Goal: Task Accomplishment & Management: Manage account settings

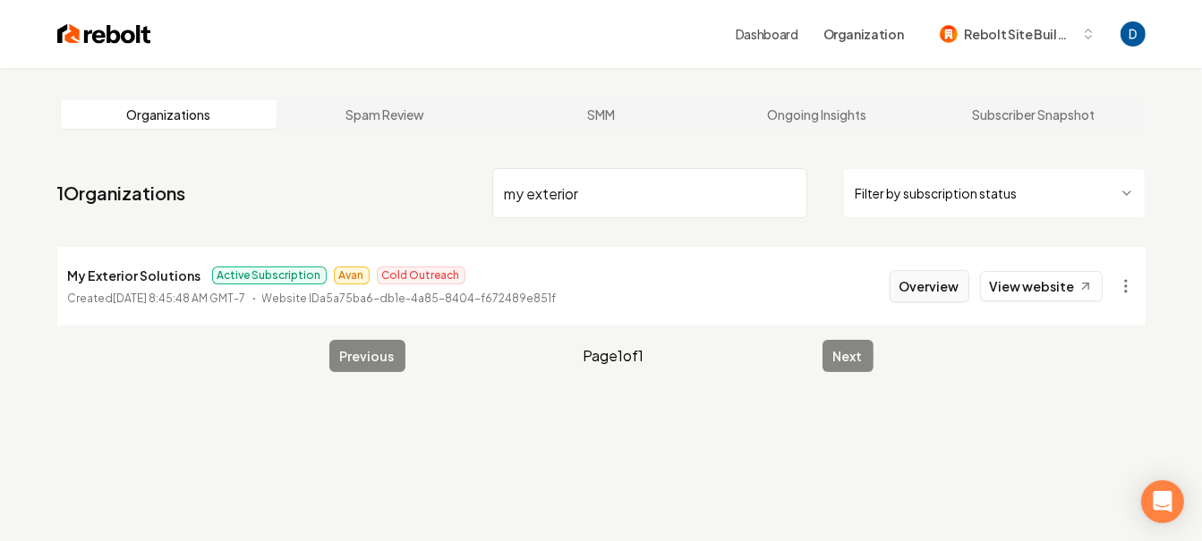
type input "my exterior"
click at [924, 284] on button "Overview" at bounding box center [930, 286] width 80 height 32
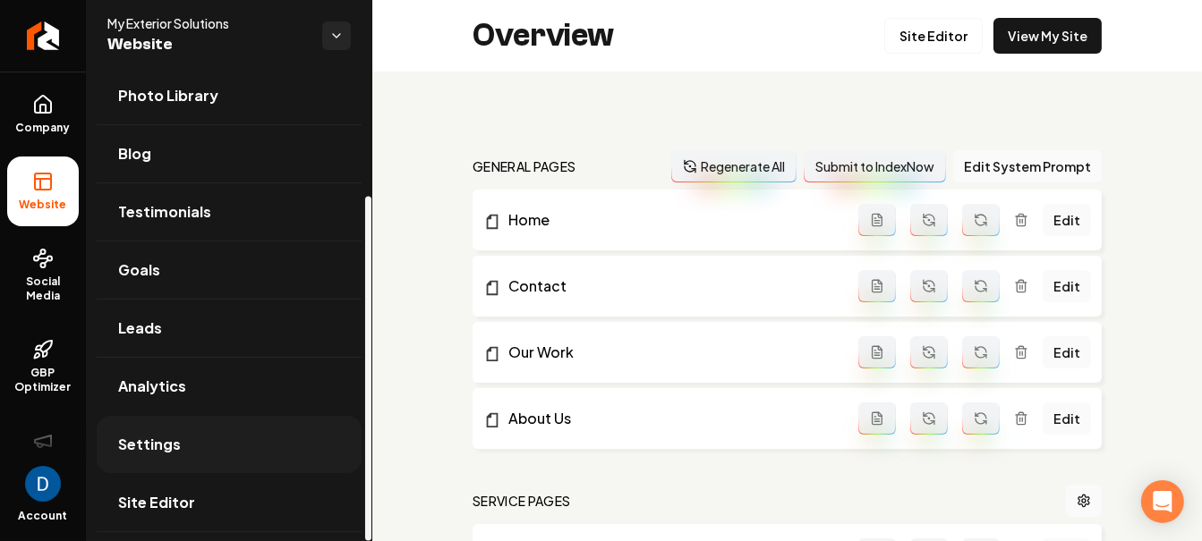
click at [203, 442] on link "Settings" at bounding box center [229, 444] width 265 height 57
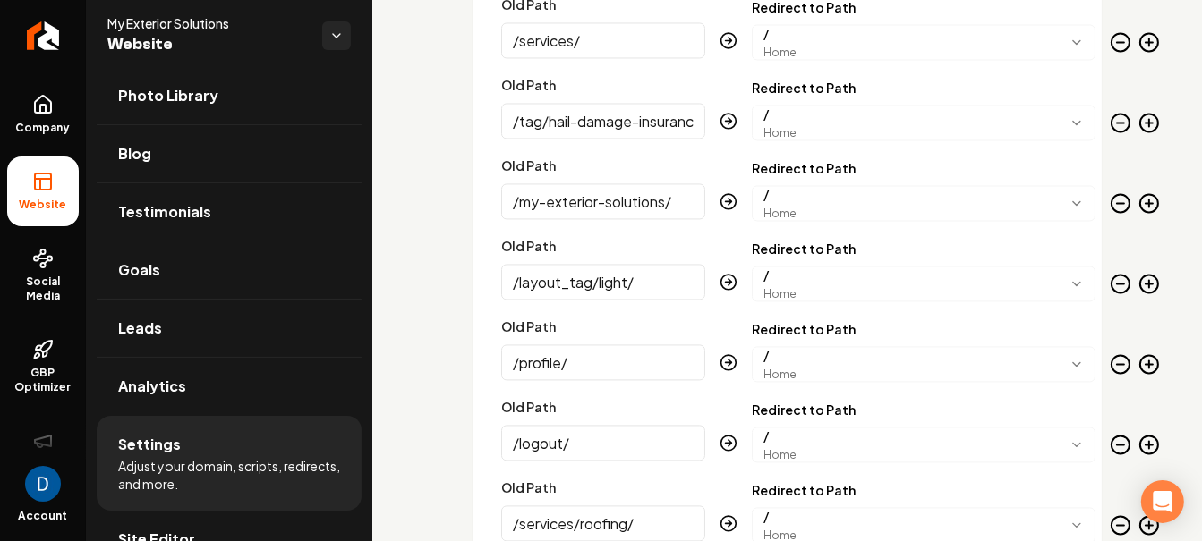
scroll to position [3670, 0]
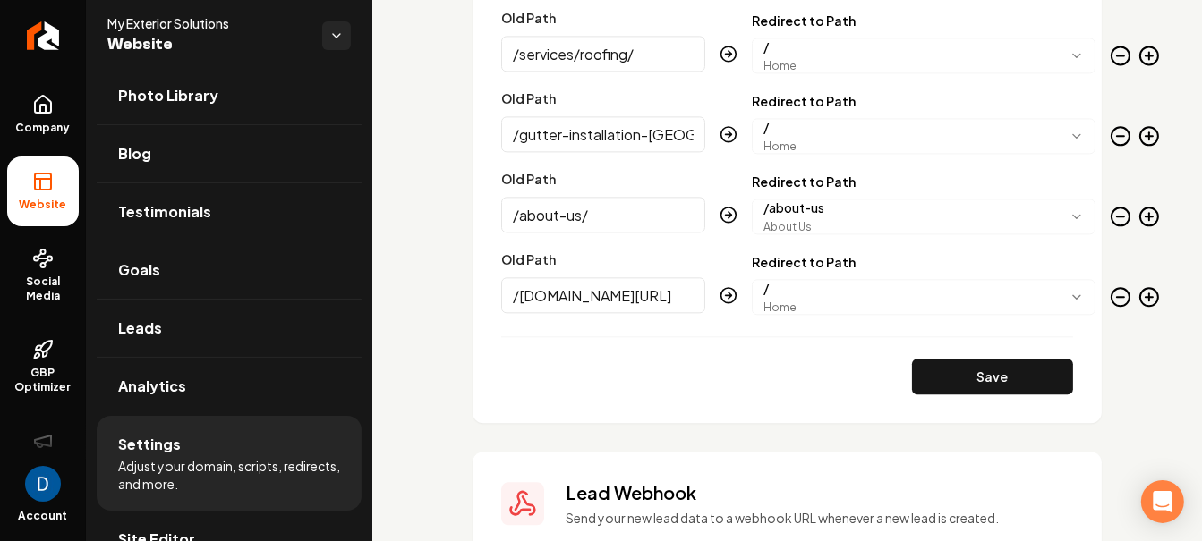
click at [1149, 294] on icon "Main content area" at bounding box center [1149, 297] width 0 height 7
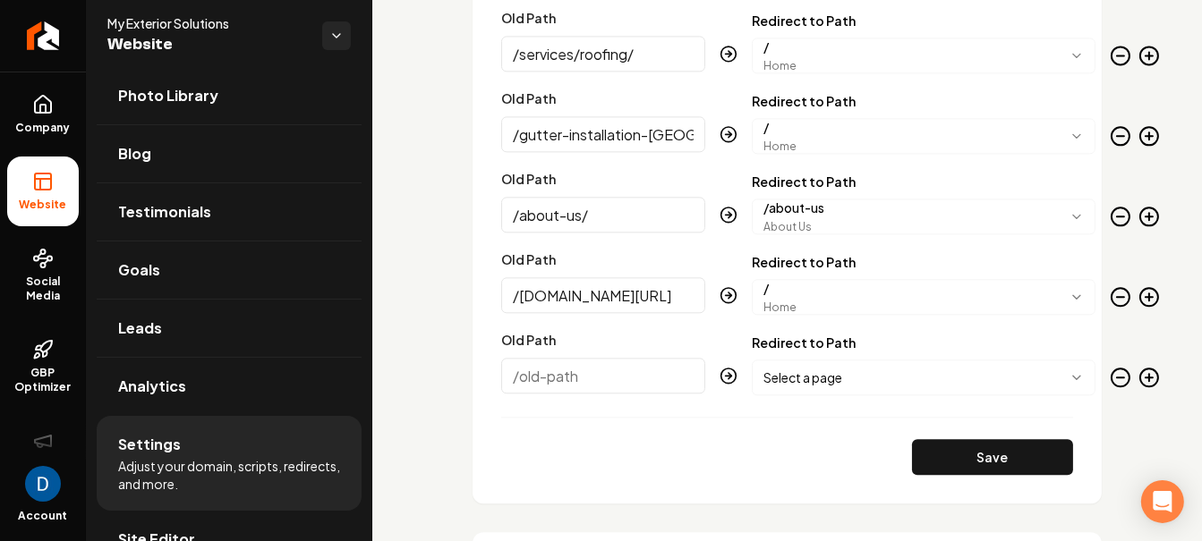
paste input "/category/blog/"
type input "/category/blog/"
click at [600, 297] on input "/myexteriorsolutions.com/account/" at bounding box center [603, 295] width 204 height 36
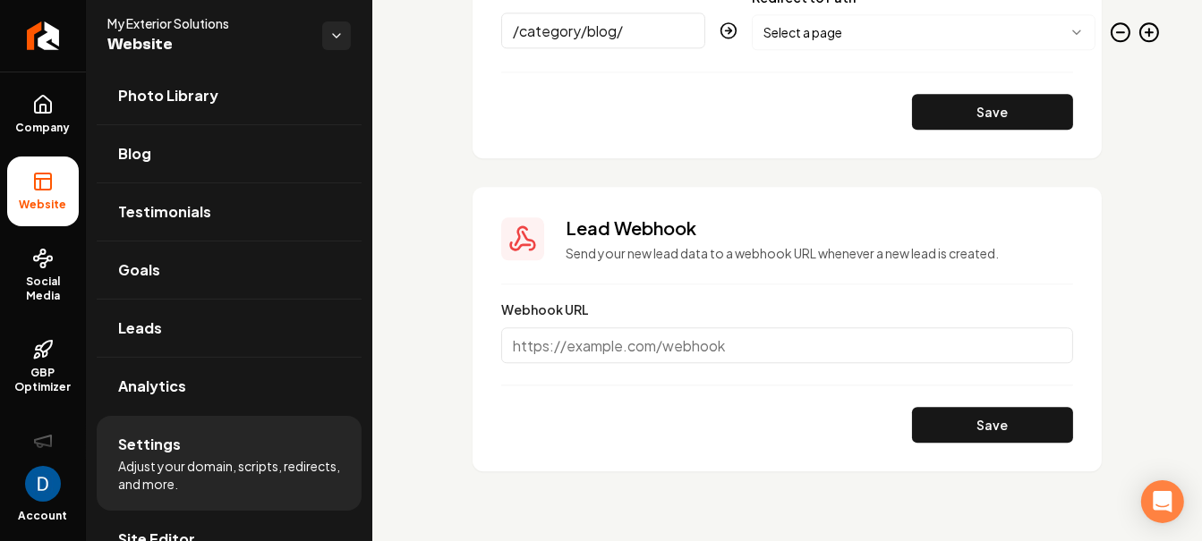
scroll to position [3821, 0]
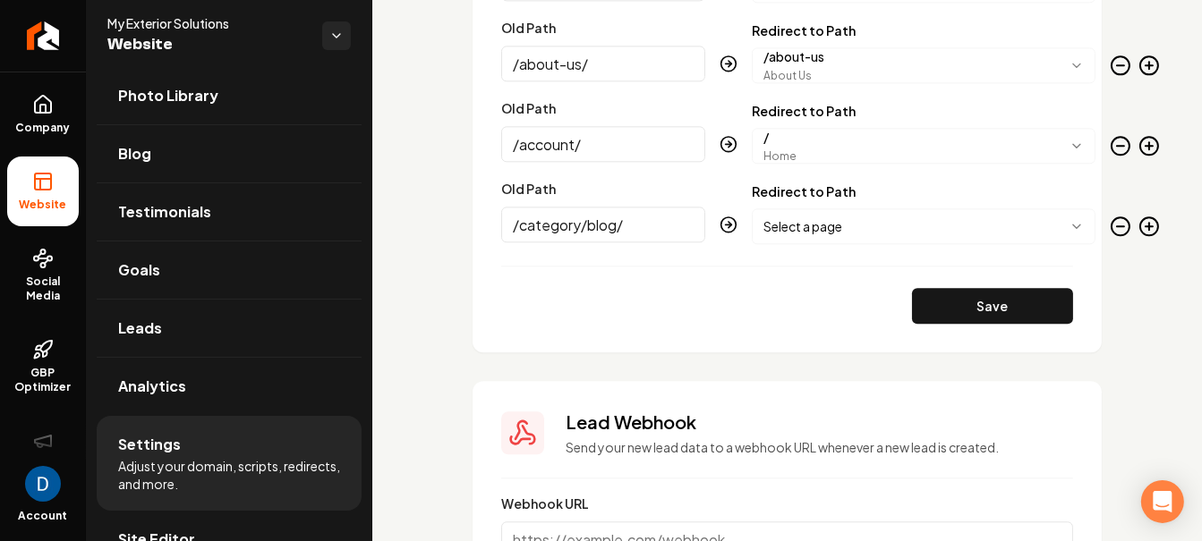
type input "/account/"
click at [635, 227] on input "/category/blog/" at bounding box center [603, 225] width 204 height 36
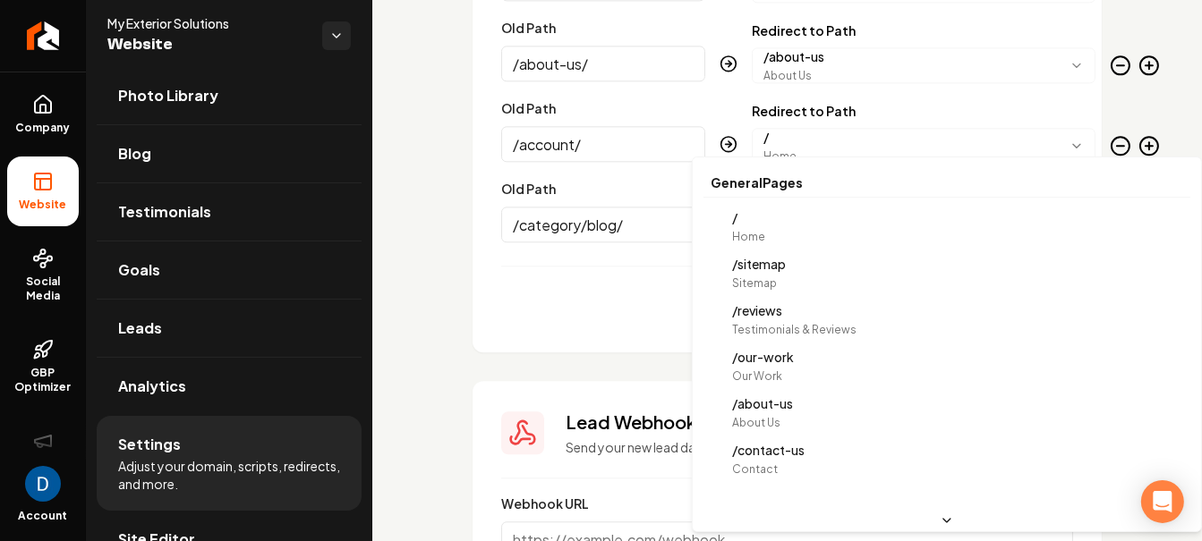
click at [815, 228] on body "Company Website Social Media GBP Optimizer Ads Account My Exterior Solutions We…" at bounding box center [601, 270] width 1202 height 541
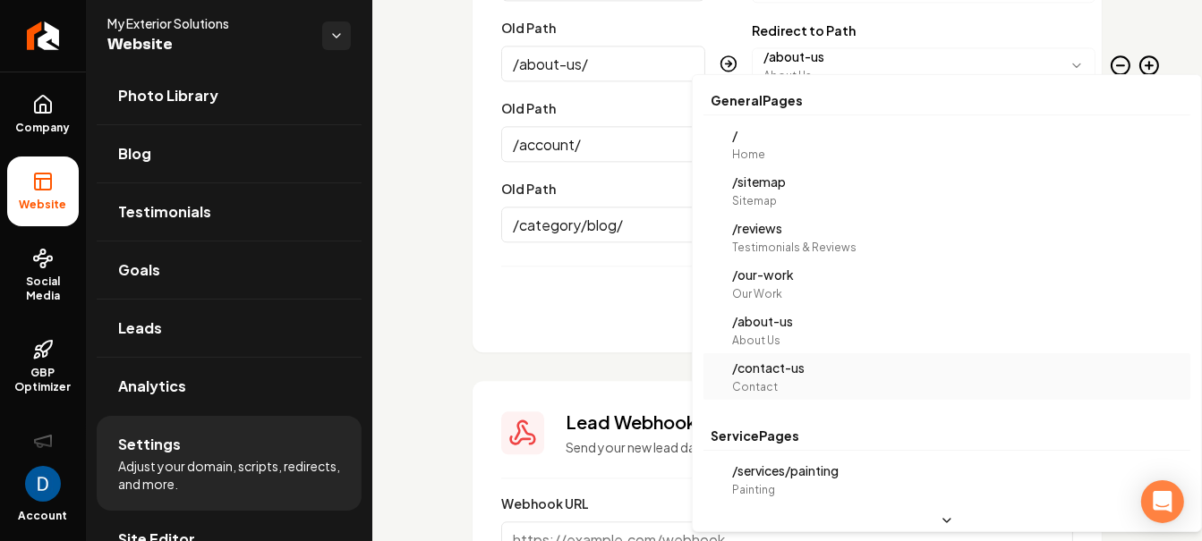
scroll to position [33, 0]
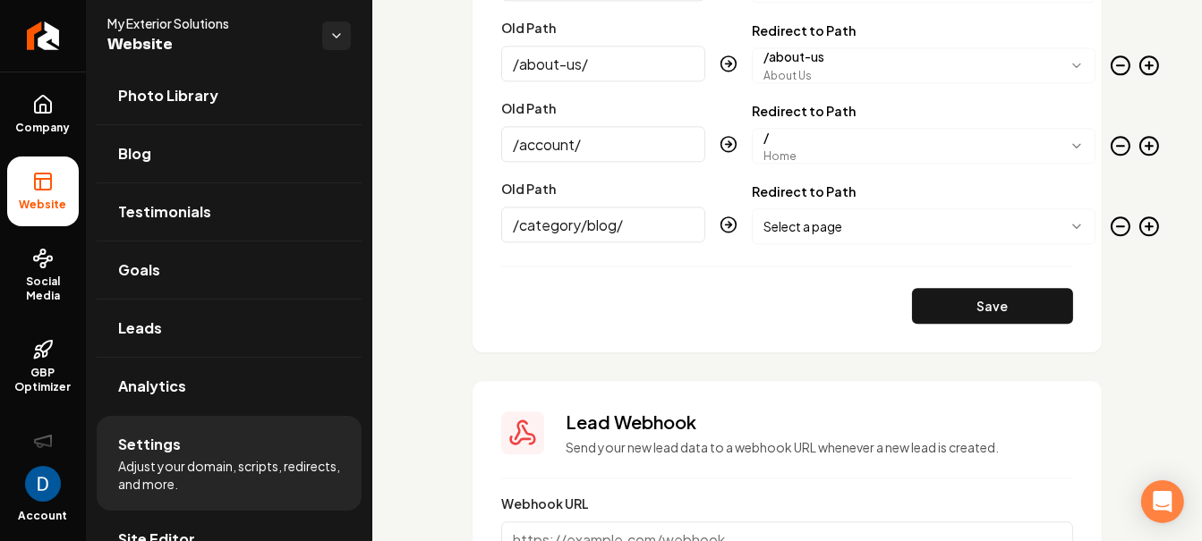
click at [916, 236] on body "Company Website Social Media GBP Optimizer Ads Account My Exterior Solutions We…" at bounding box center [601, 270] width 1202 height 541
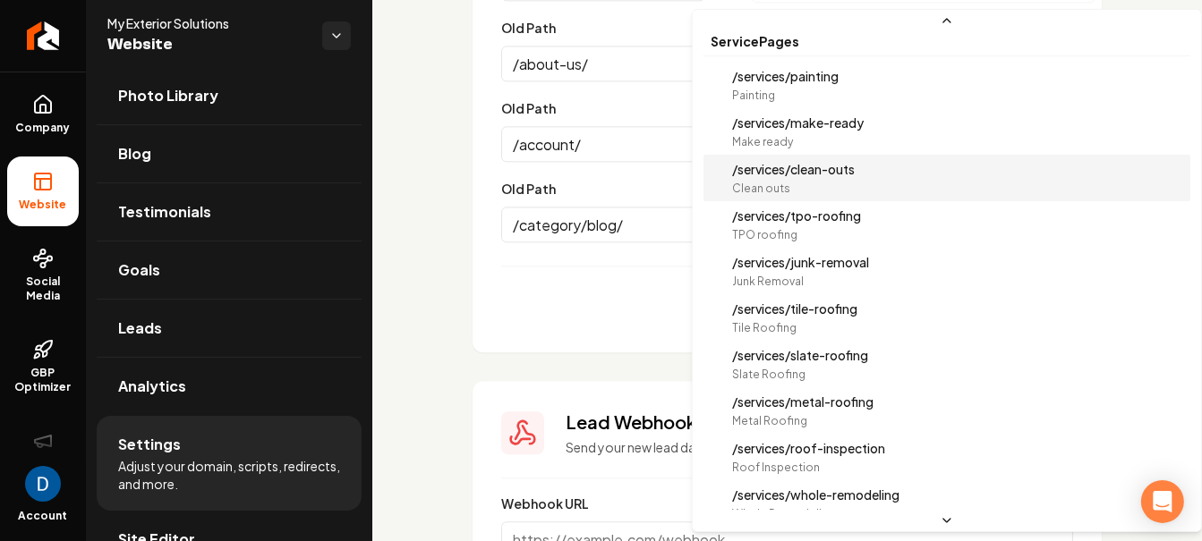
scroll to position [0, 0]
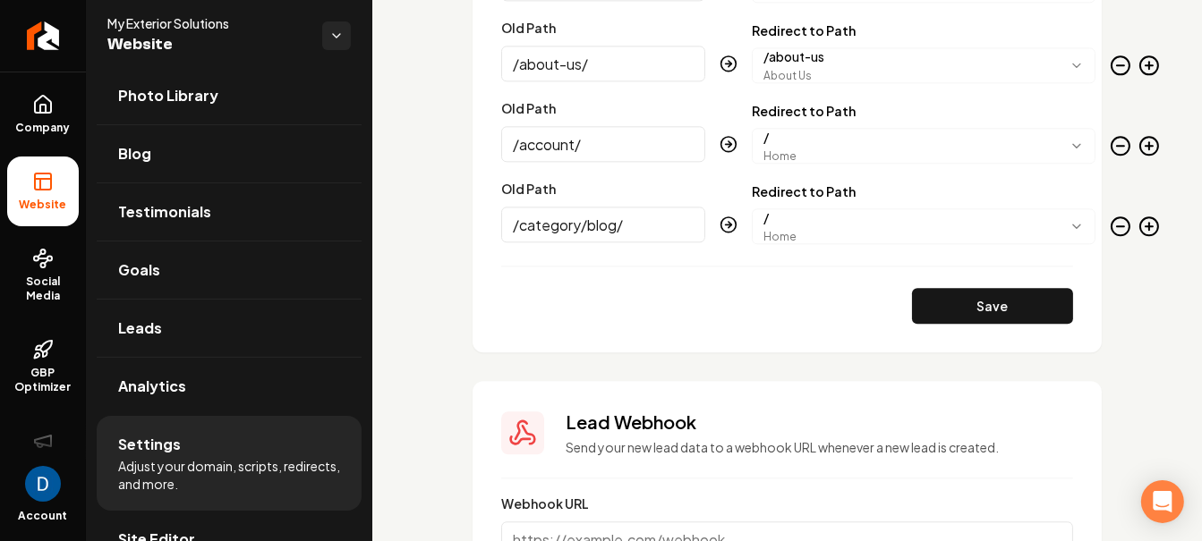
click at [1138, 226] on icon "Main content area" at bounding box center [1148, 226] width 21 height 21
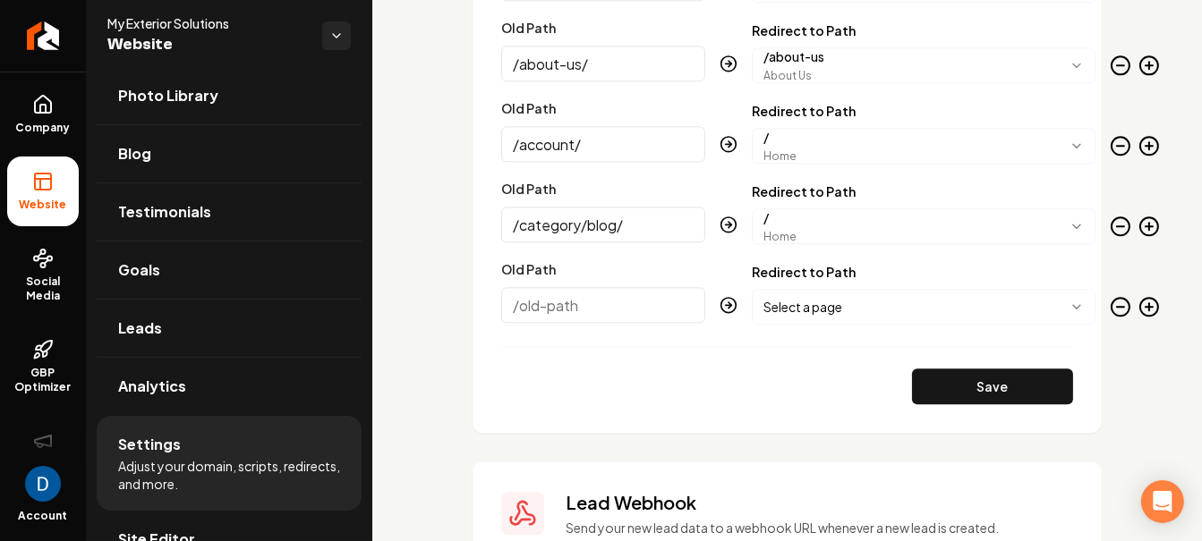
click at [576, 295] on input "Old Path" at bounding box center [603, 305] width 204 height 36
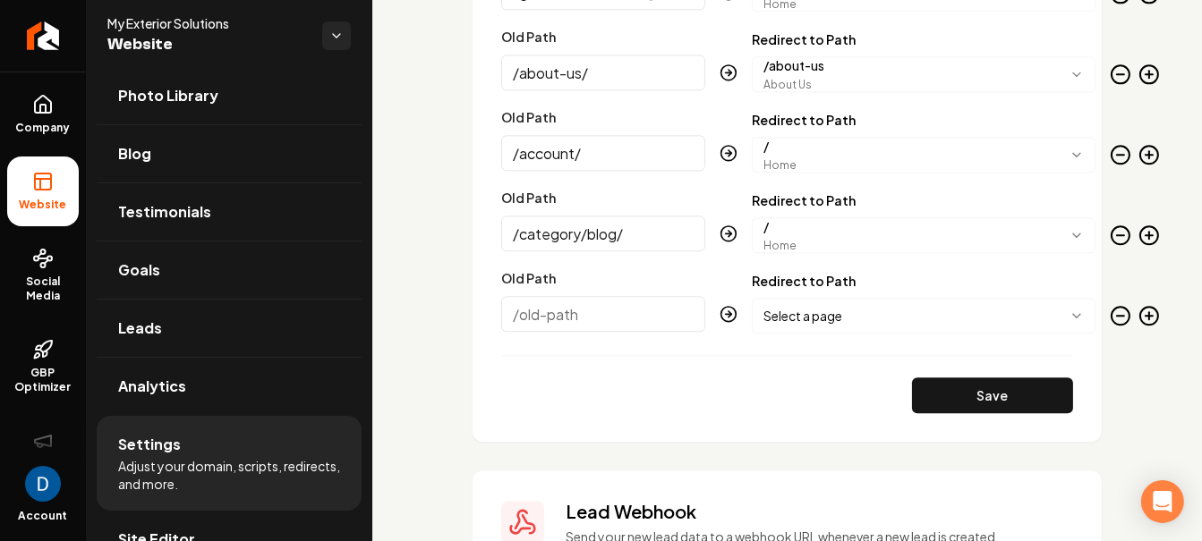
paste input "/hail-damage-in-texas/"
type input "/hail-damage-in-texas/"
click at [878, 328] on body "Company Website Social Media GBP Optimizer Ads Account My Exterior Solutions We…" at bounding box center [601, 270] width 1202 height 541
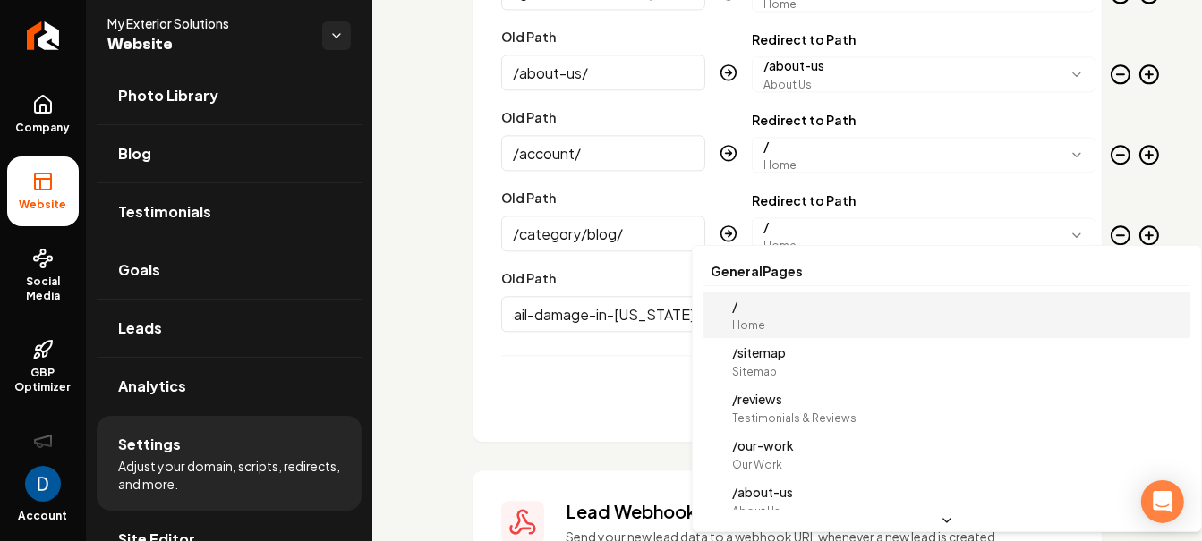
scroll to position [0, 0]
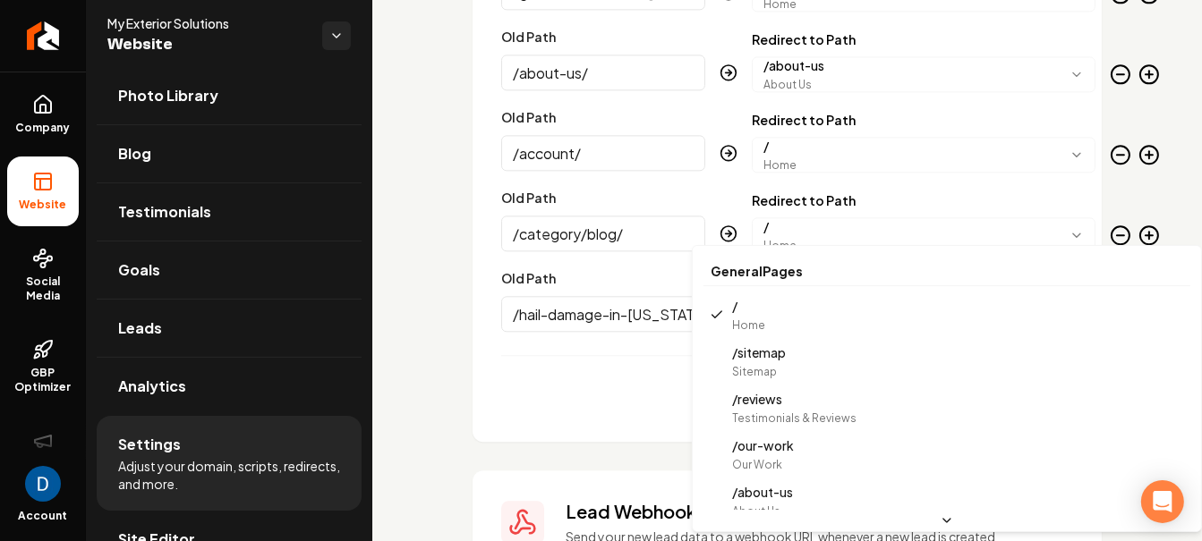
click at [876, 316] on body "Company Website Social Media GBP Optimizer Ads Account My Exterior Solutions We…" at bounding box center [601, 270] width 1202 height 541
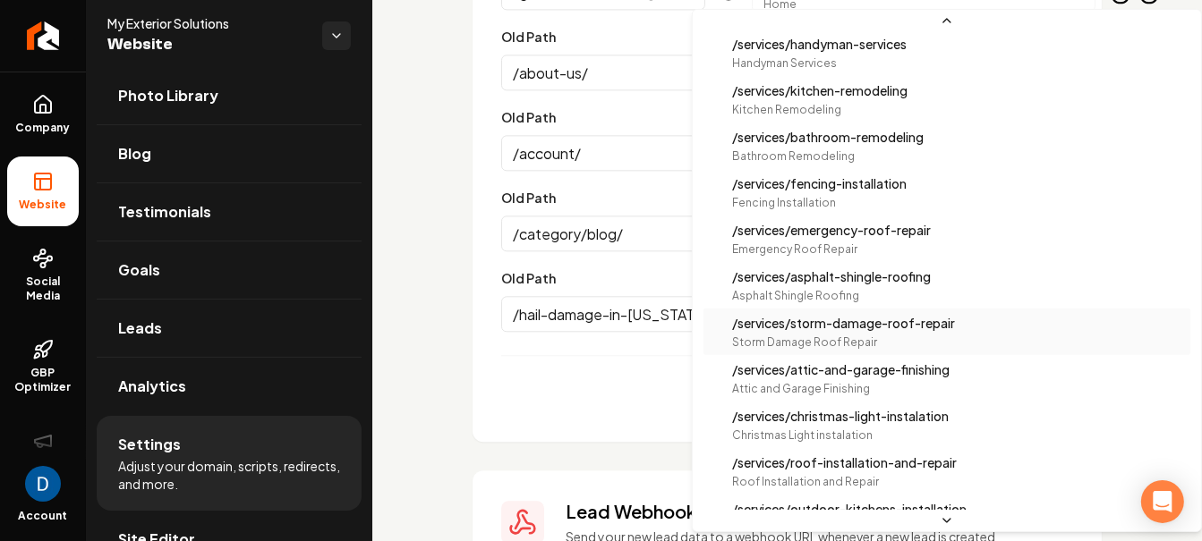
scroll to position [849, 0]
select select "**********"
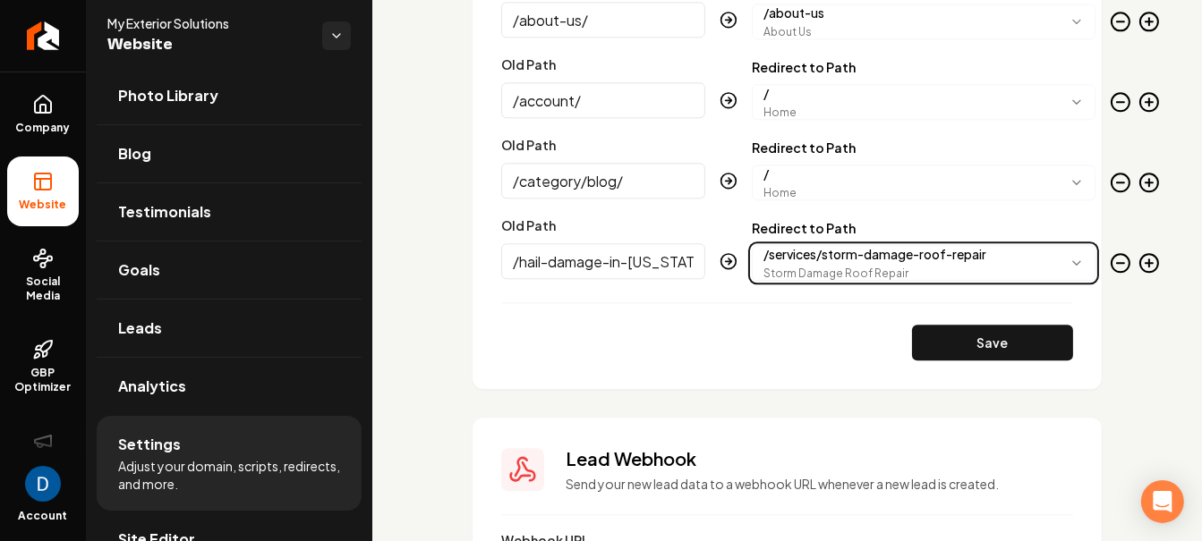
scroll to position [3876, 0]
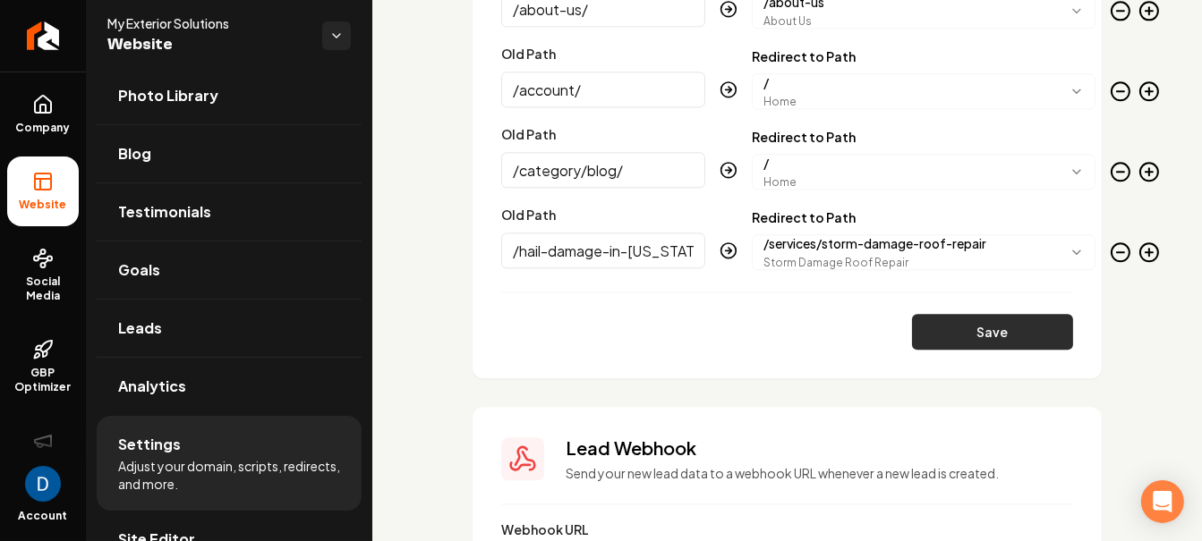
click at [1037, 334] on button "Save" at bounding box center [992, 332] width 161 height 36
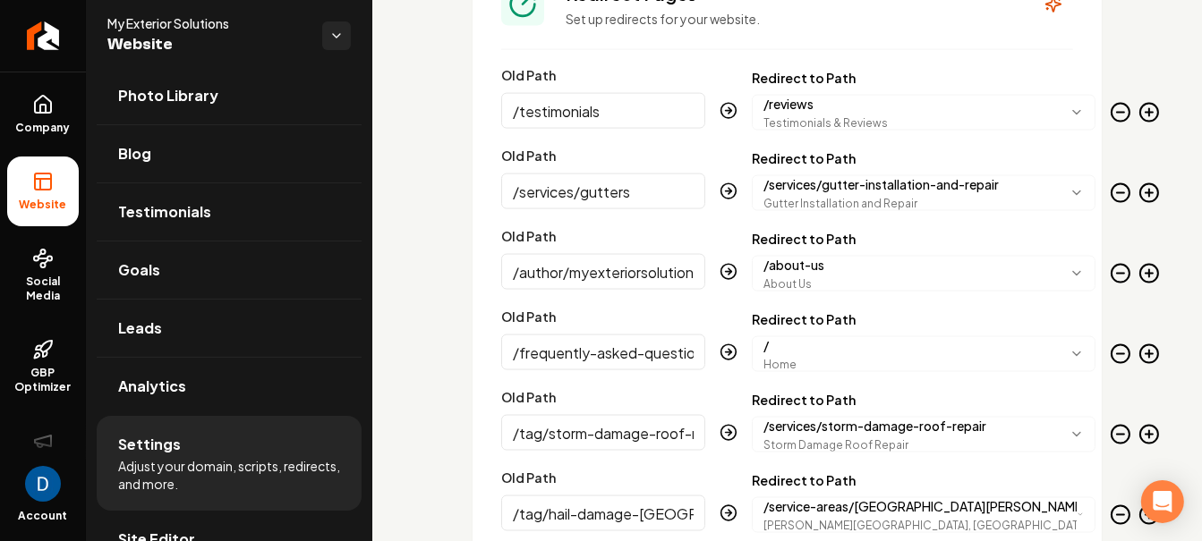
click at [601, 260] on input "/author/myexteriorsolutions" at bounding box center [603, 272] width 204 height 36
click at [615, 265] on input "/author/myexteriorsolutions" at bounding box center [603, 272] width 204 height 36
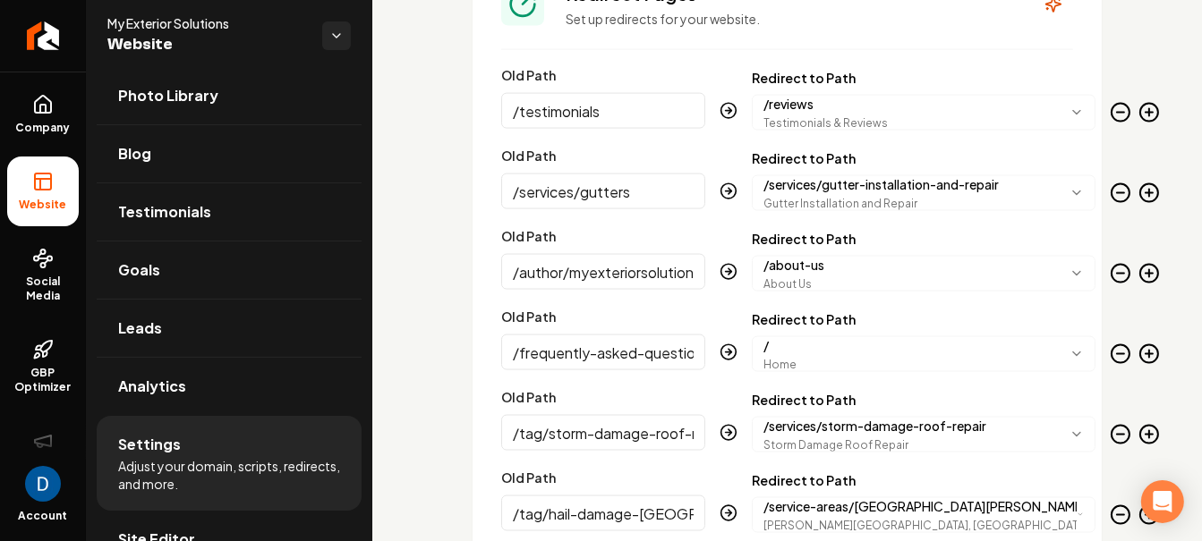
click at [645, 262] on input "/author/myexteriorsolutions" at bounding box center [603, 272] width 204 height 36
click at [1117, 274] on icon "Main content area" at bounding box center [1120, 274] width 7 height 0
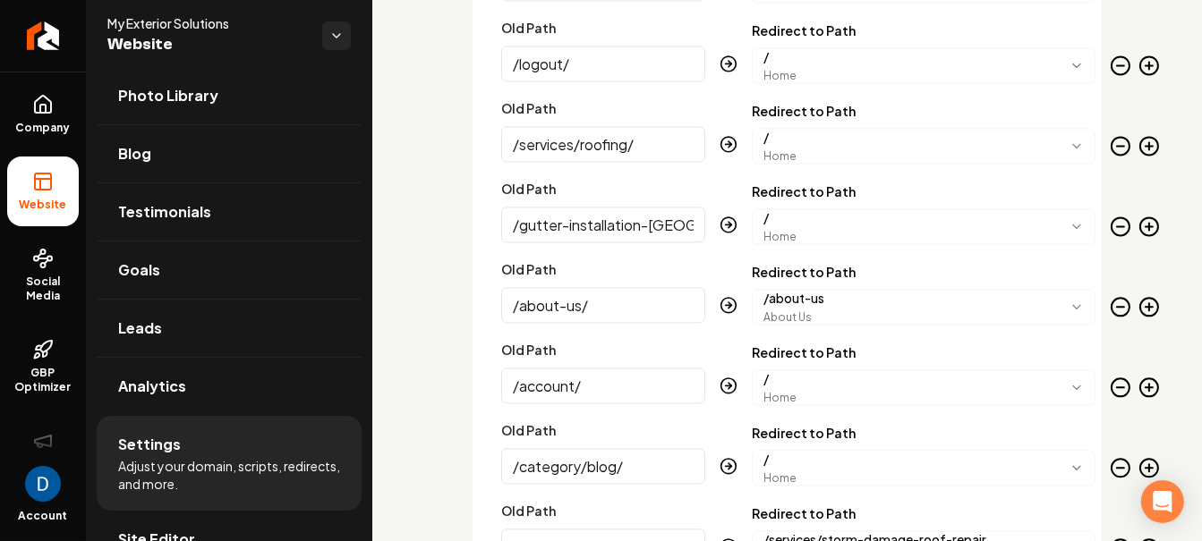
scroll to position [3745, 0]
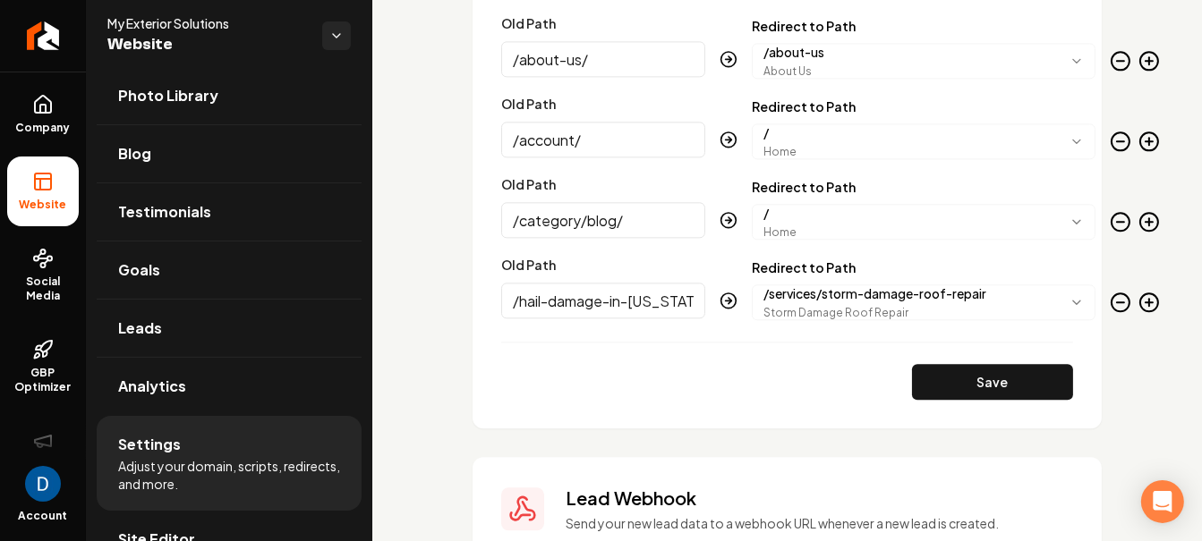
click at [1138, 297] on icon "Main content area" at bounding box center [1148, 302] width 21 height 21
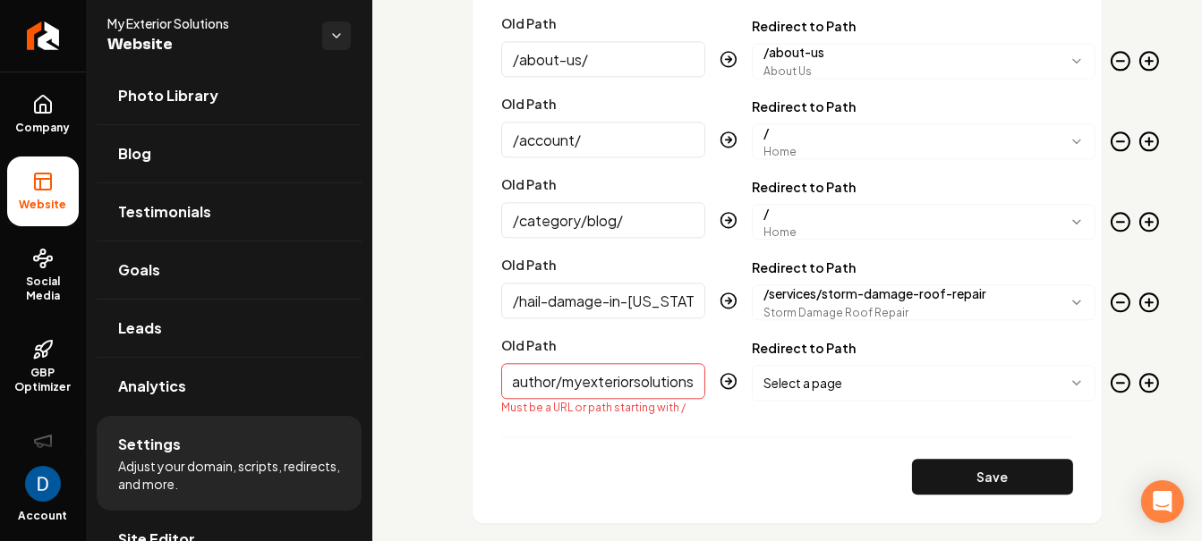
scroll to position [0, 0]
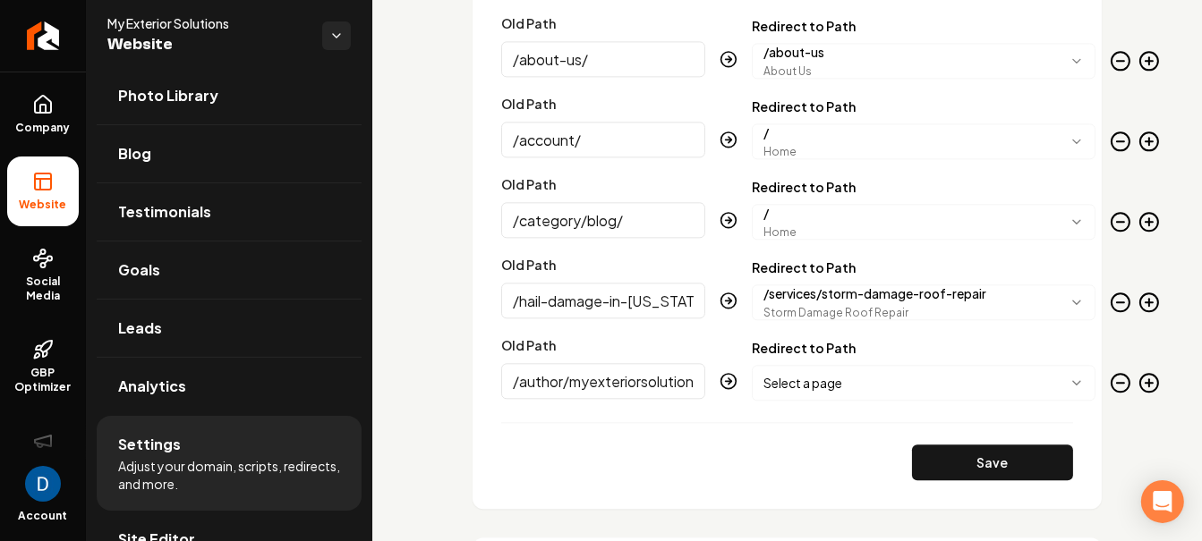
type input "/author/myexteriorsolutions"
click at [892, 391] on body "Company Website Social Media GBP Optimizer Ads Account My Exterior Solutions We…" at bounding box center [601, 270] width 1202 height 541
click at [816, 375] on body "Company Website Social Media GBP Optimizer Ads Account My Exterior Solutions We…" at bounding box center [601, 270] width 1202 height 541
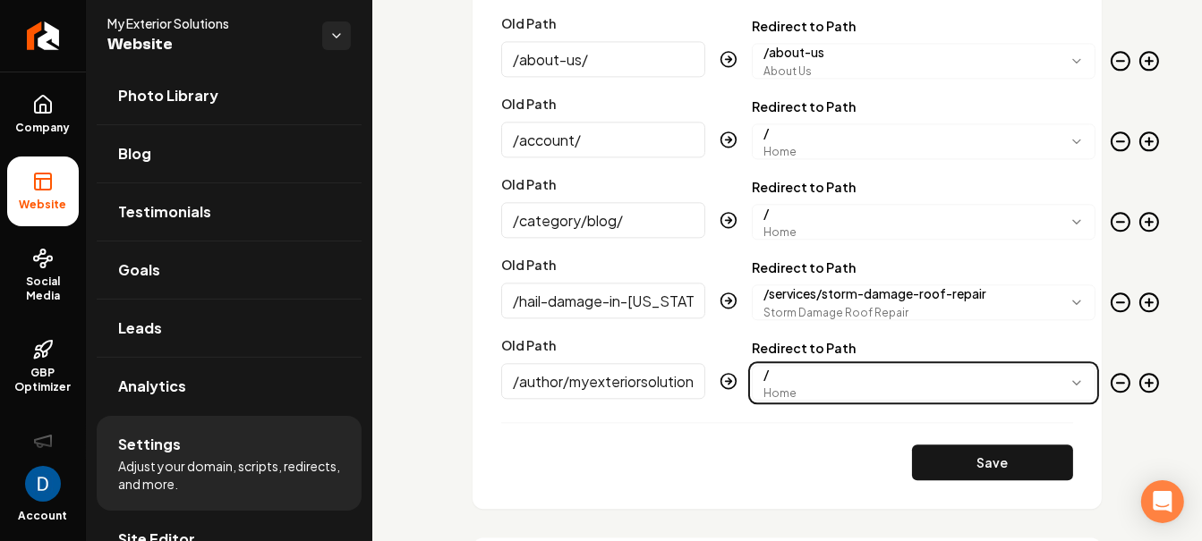
scroll to position [3743, 0]
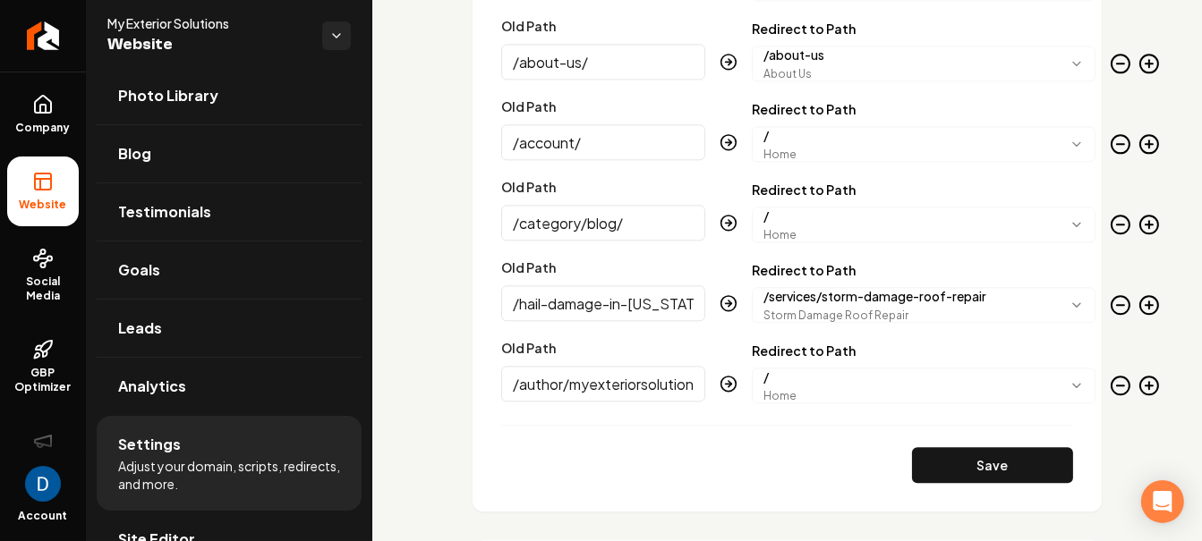
click at [1146, 386] on icon "Main content area" at bounding box center [1149, 386] width 7 height 0
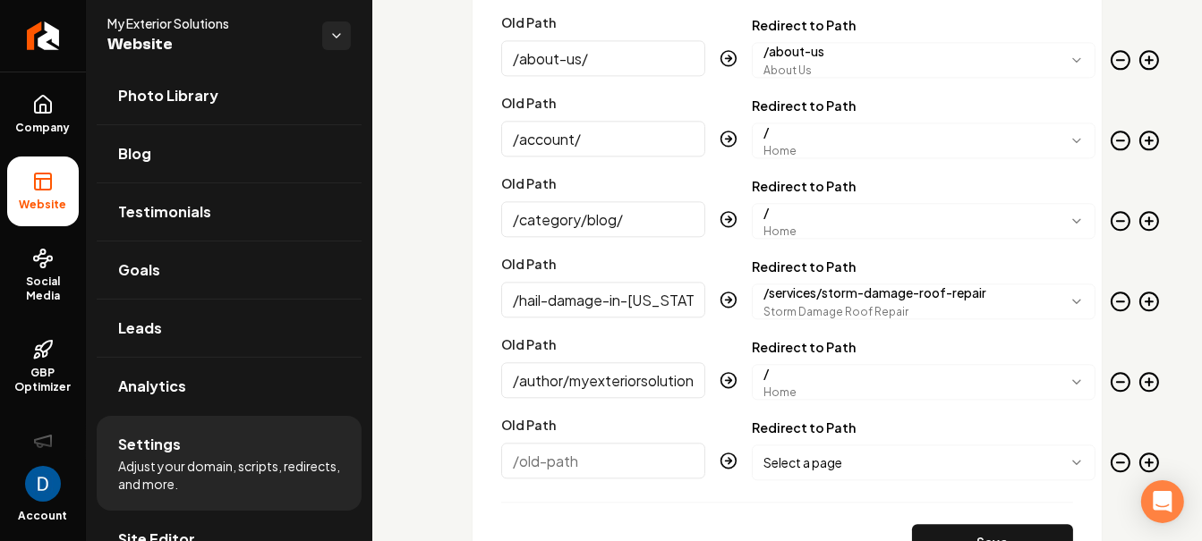
scroll to position [3744, 0]
click at [1110, 59] on icon "Main content area" at bounding box center [1120, 61] width 21 height 21
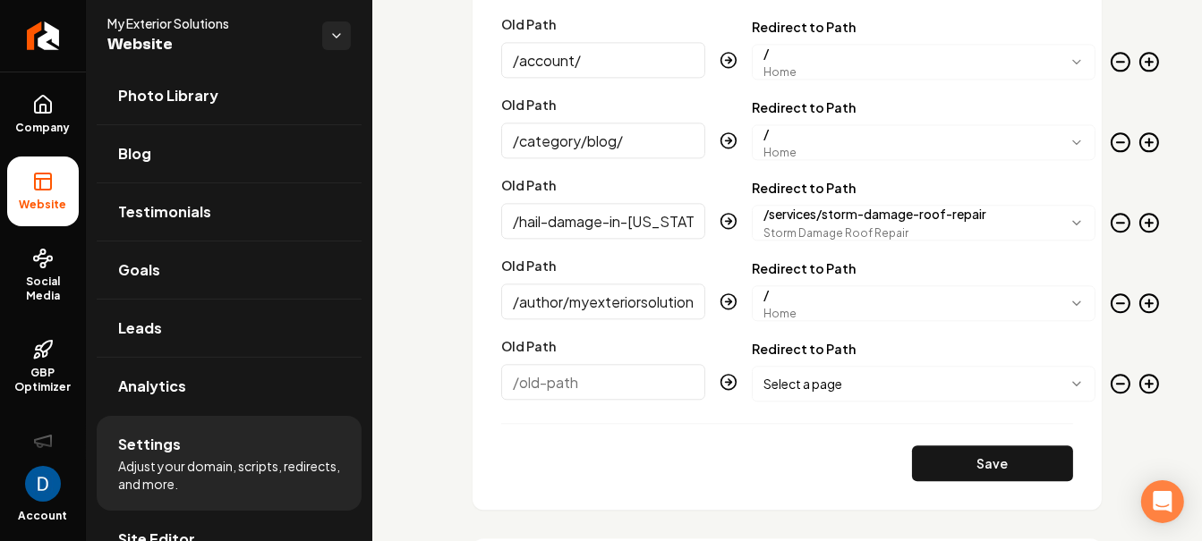
scroll to position [3664, 0]
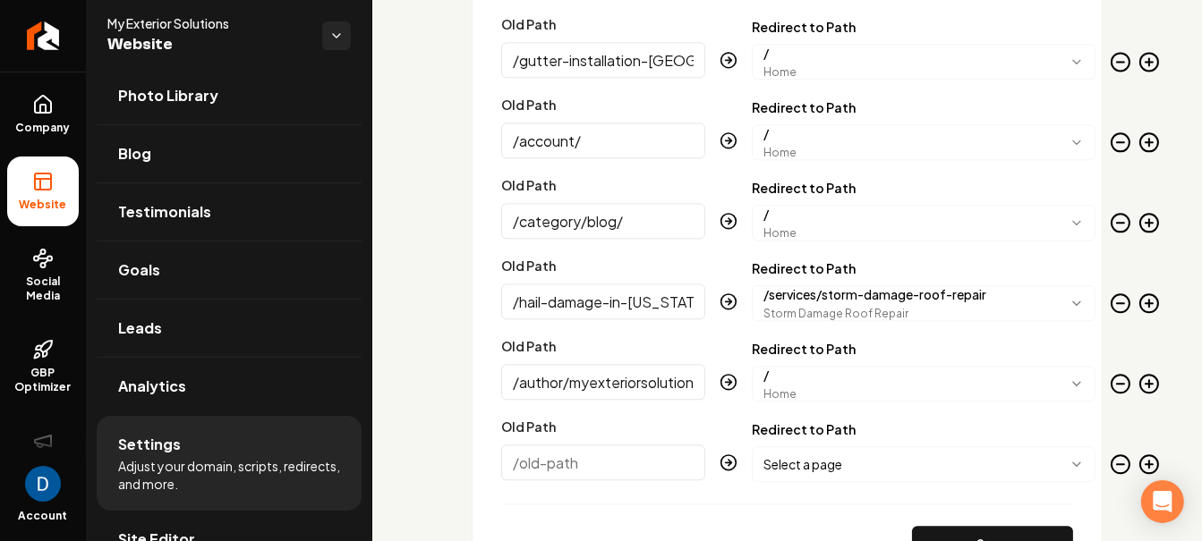
click at [596, 469] on input "Old Path" at bounding box center [603, 463] width 204 height 36
paste input "about-us/"
type input "/about-us/"
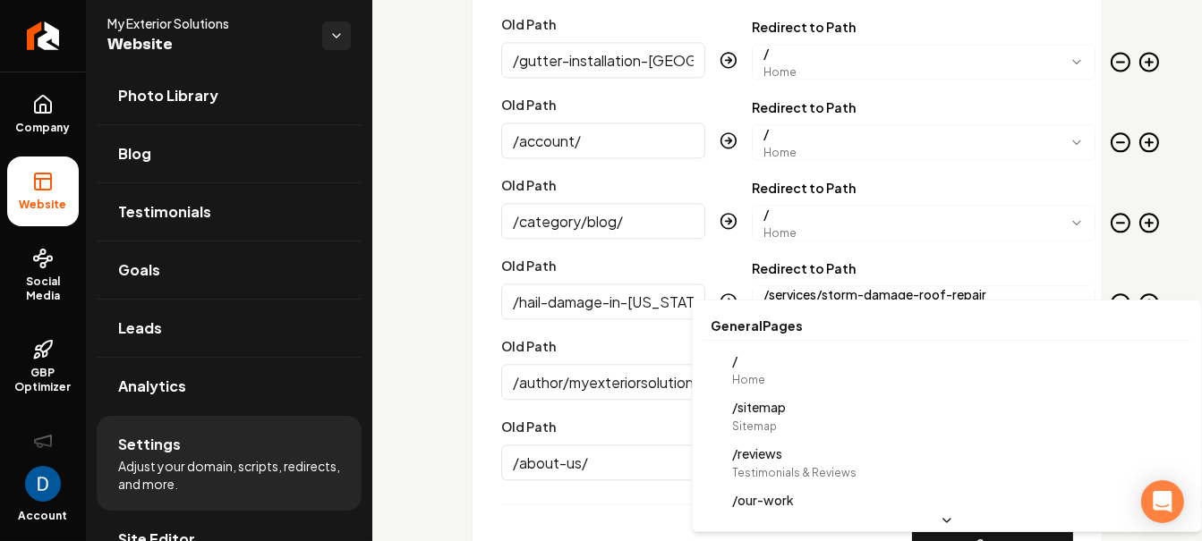
click at [797, 447] on body "Company Website Social Media GBP Optimizer Ads Account My Exterior Solutions We…" at bounding box center [601, 270] width 1202 height 541
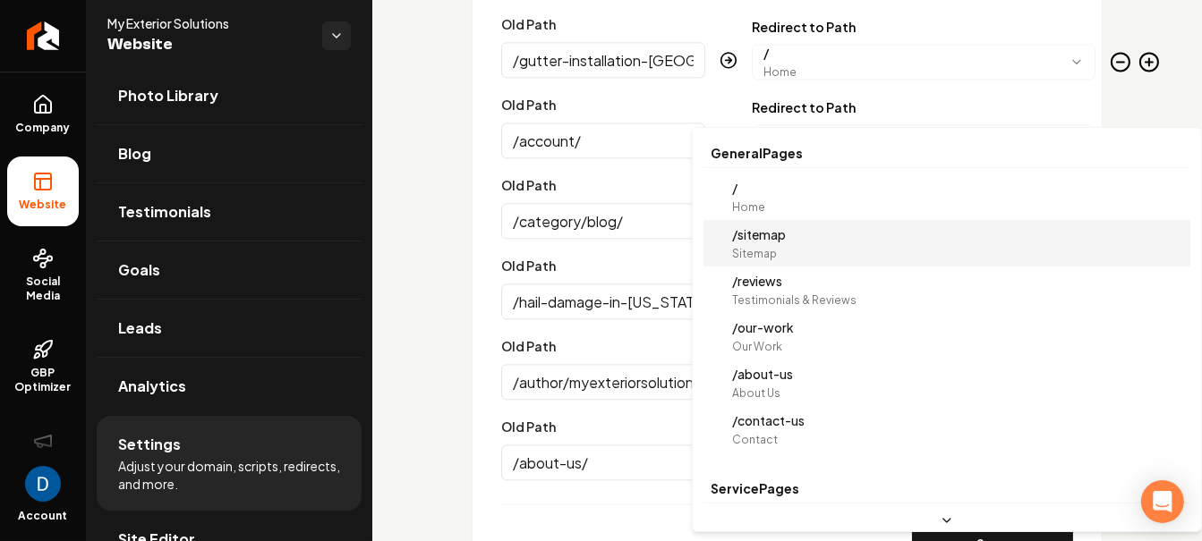
scroll to position [0, 0]
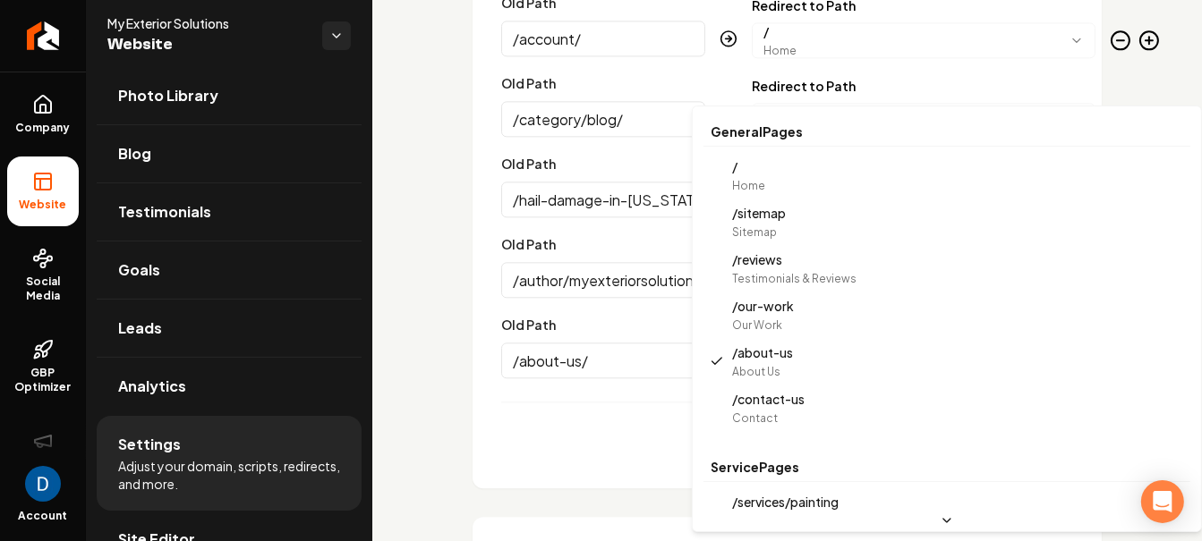
click at [842, 362] on body "Company Website Social Media GBP Optimizer Ads Account My Exterior Solutions We…" at bounding box center [601, 270] width 1202 height 541
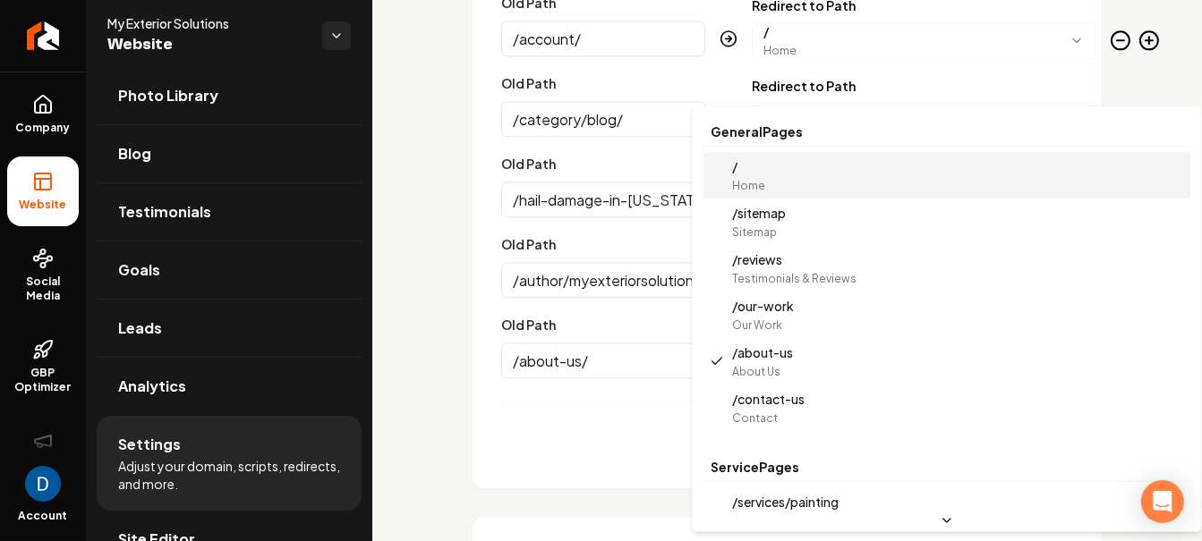
select select "*"
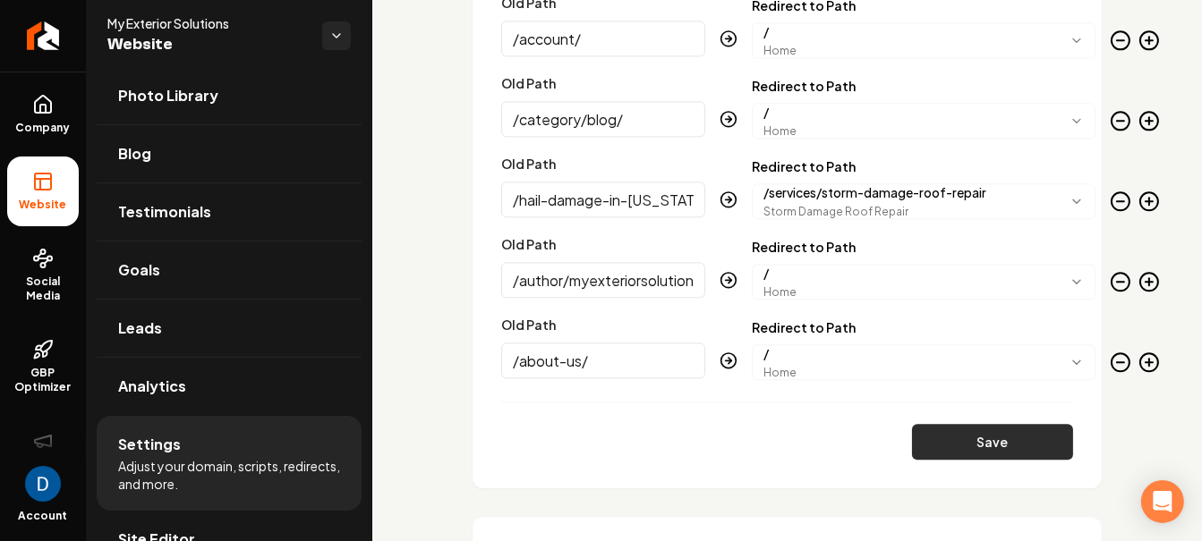
click at [965, 445] on button "Save" at bounding box center [992, 442] width 161 height 36
click at [818, 348] on body "Company Website Social Media GBP Optimizer Ads Account My Exterior Solutions We…" at bounding box center [601, 270] width 1202 height 541
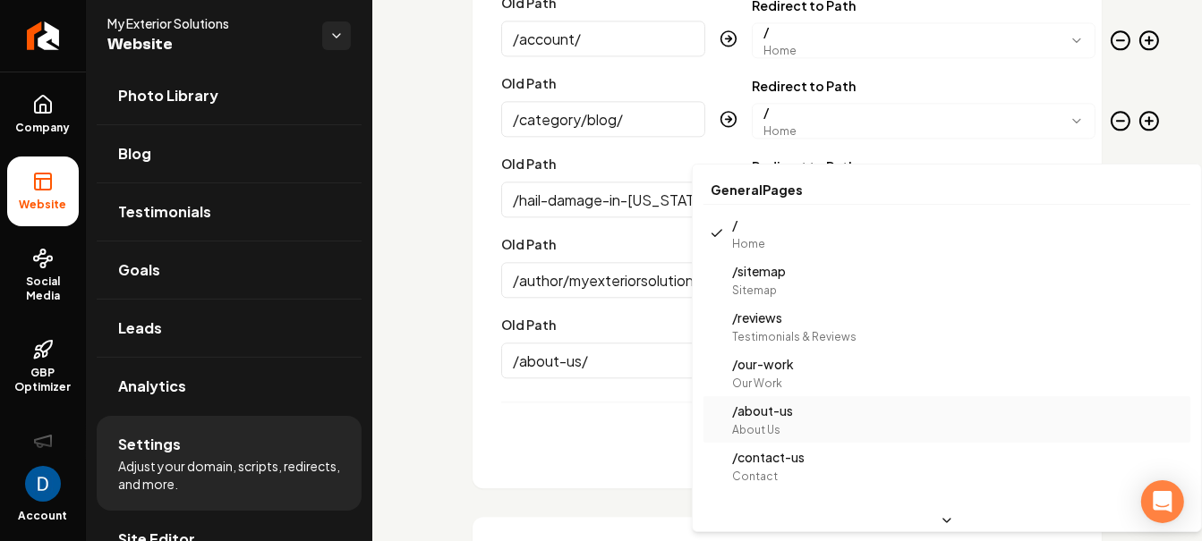
scroll to position [0, 0]
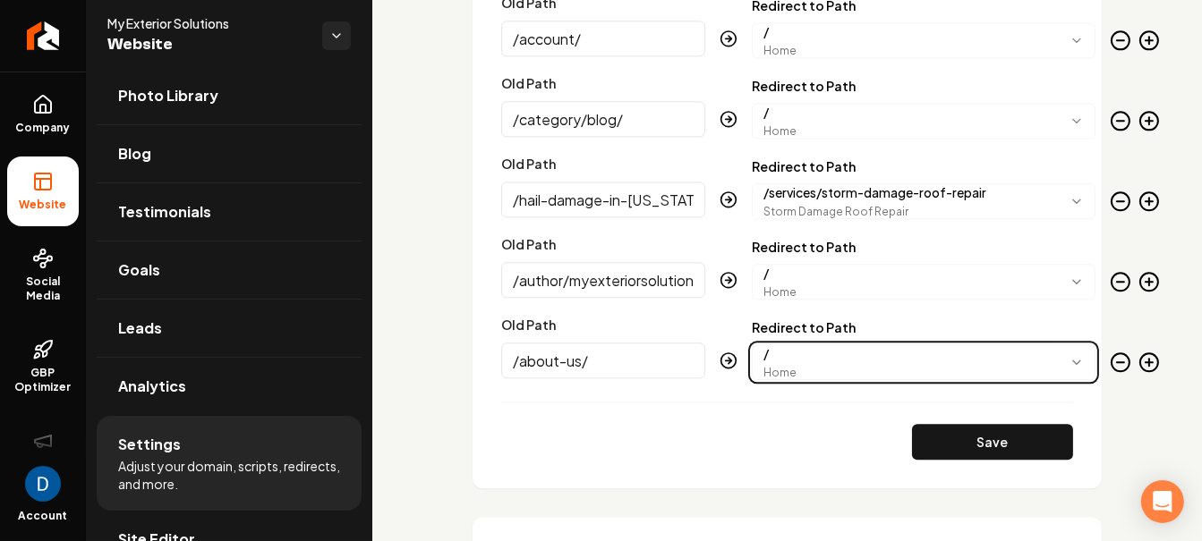
click at [592, 349] on html "Company Website Social Media GBP Optimizer Ads Account My Exterior Solutions We…" at bounding box center [601, 270] width 1202 height 541
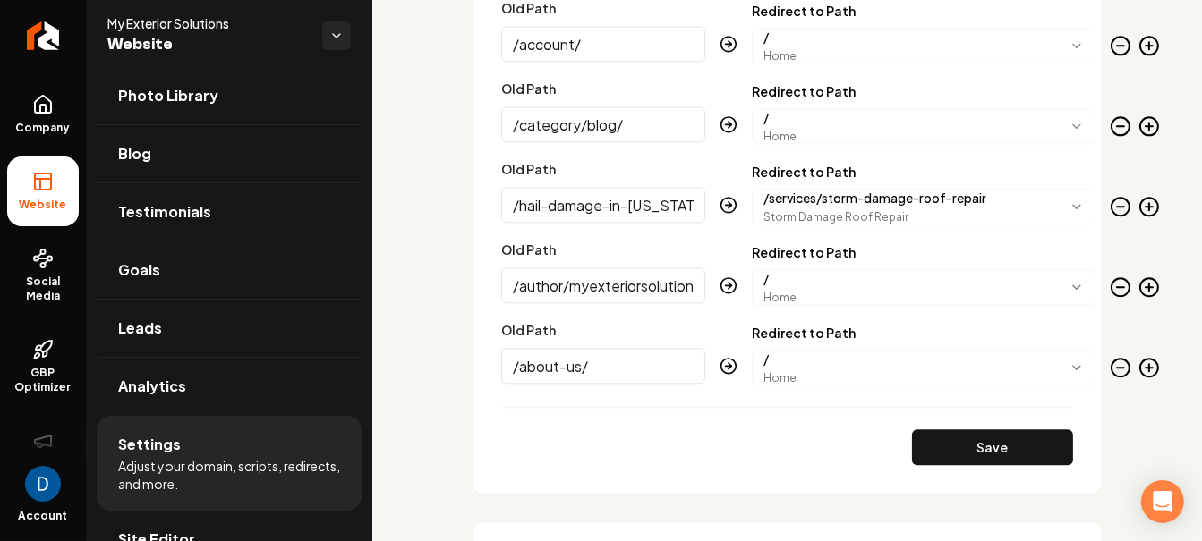
click at [592, 349] on input "/about-us/" at bounding box center [603, 366] width 204 height 36
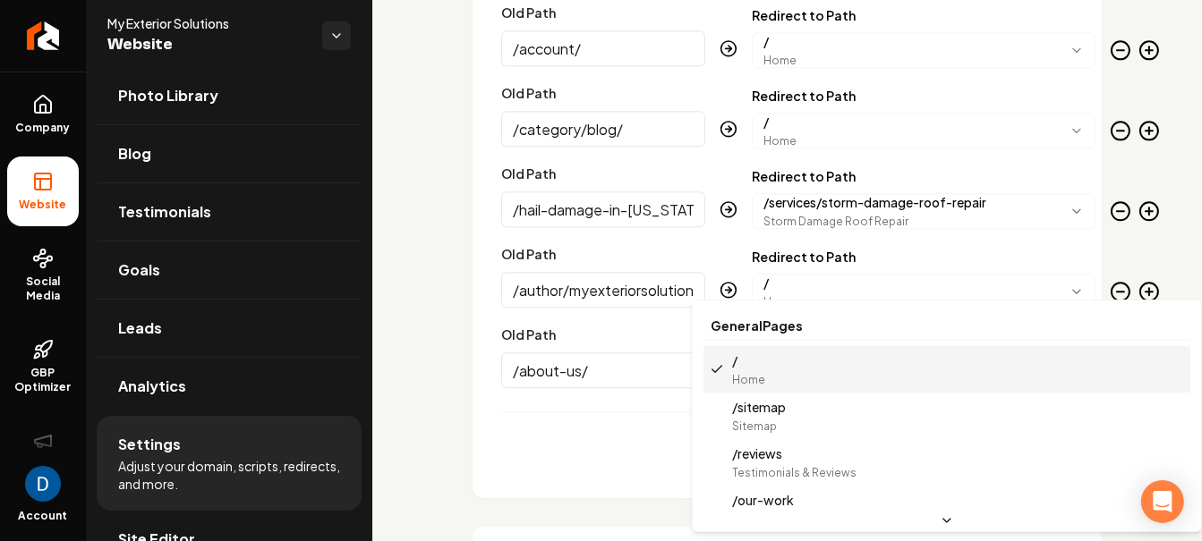
click at [797, 359] on body "Company Website Social Media GBP Optimizer Ads Account My Exterior Solutions We…" at bounding box center [601, 270] width 1202 height 541
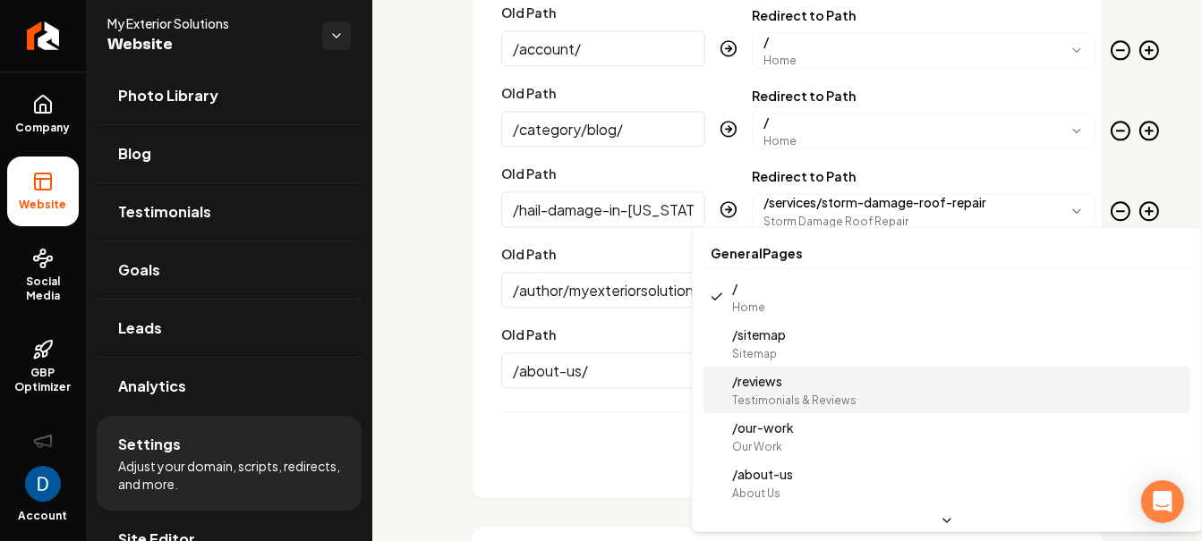
scroll to position [0, 0]
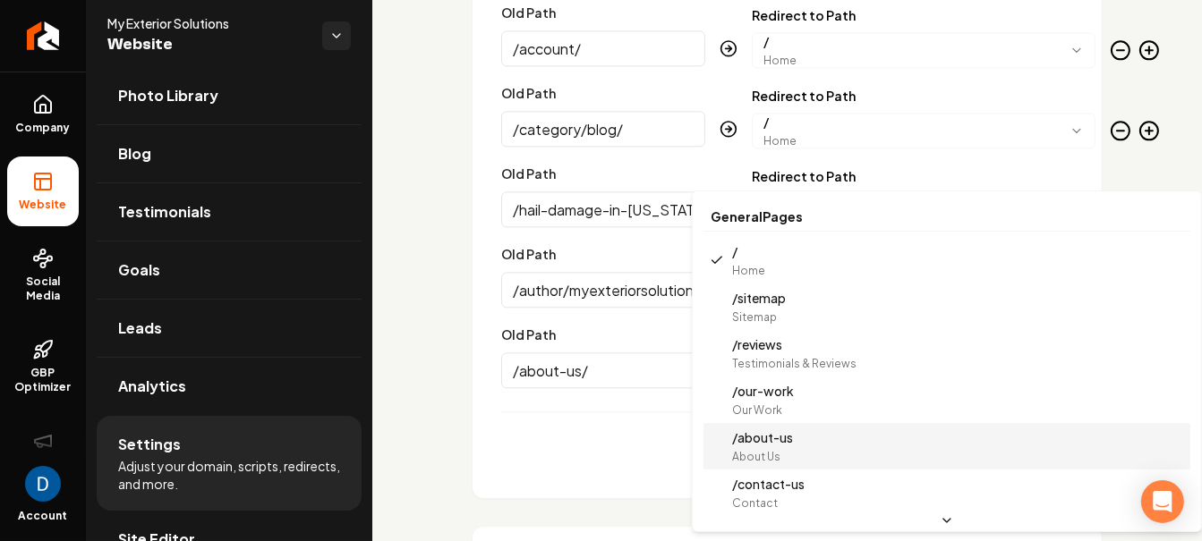
select select "*********"
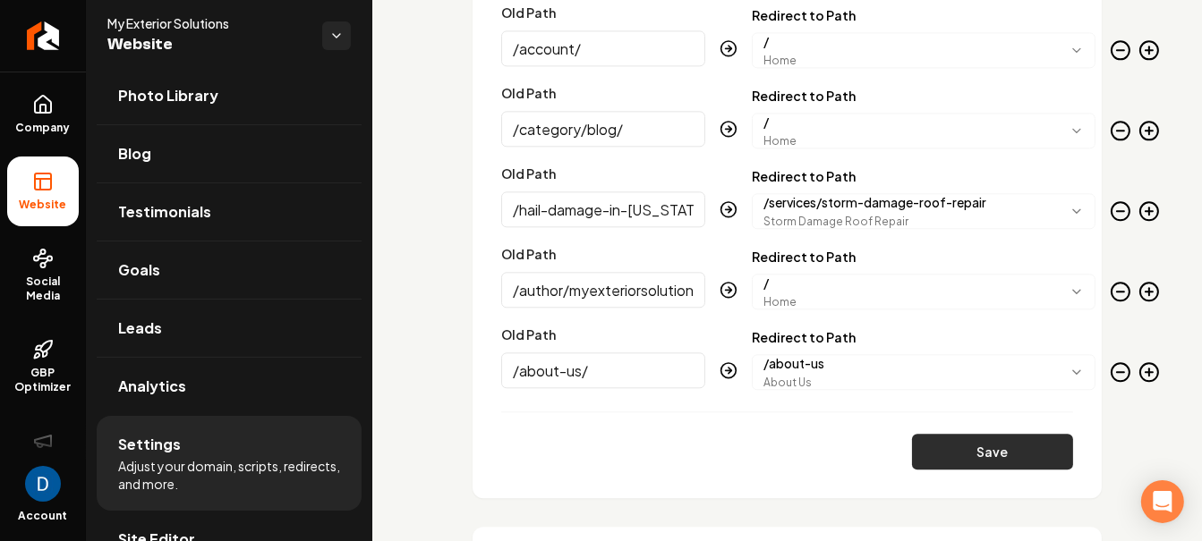
click at [1023, 451] on button "Save" at bounding box center [992, 452] width 161 height 36
click at [1110, 363] on icon "Main content area" at bounding box center [1120, 372] width 21 height 21
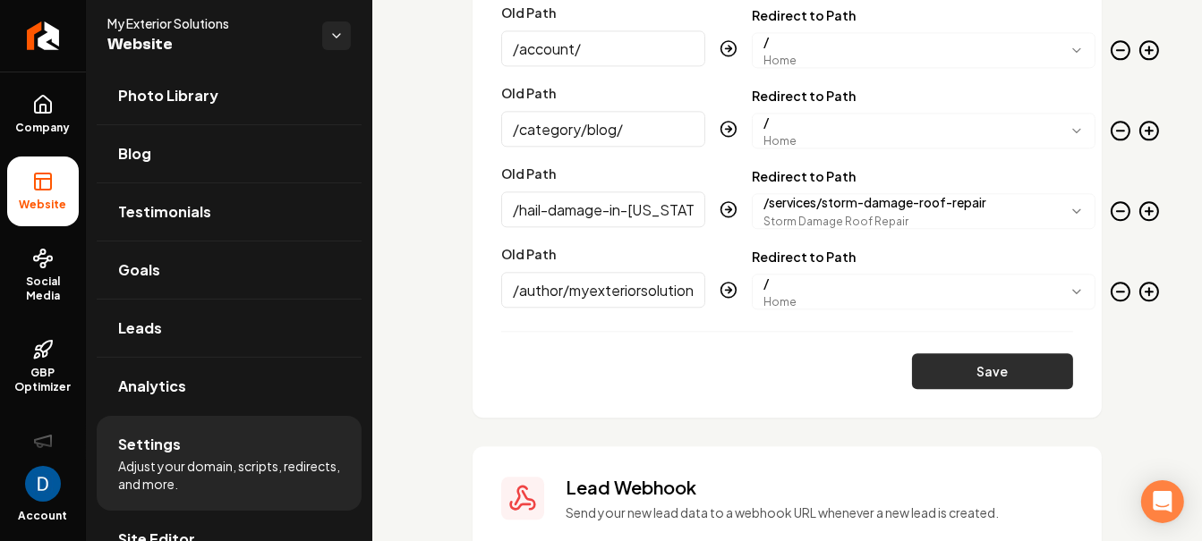
click at [1017, 367] on button "Save" at bounding box center [992, 372] width 161 height 36
click at [1138, 285] on icon "Main content area" at bounding box center [1148, 291] width 21 height 21
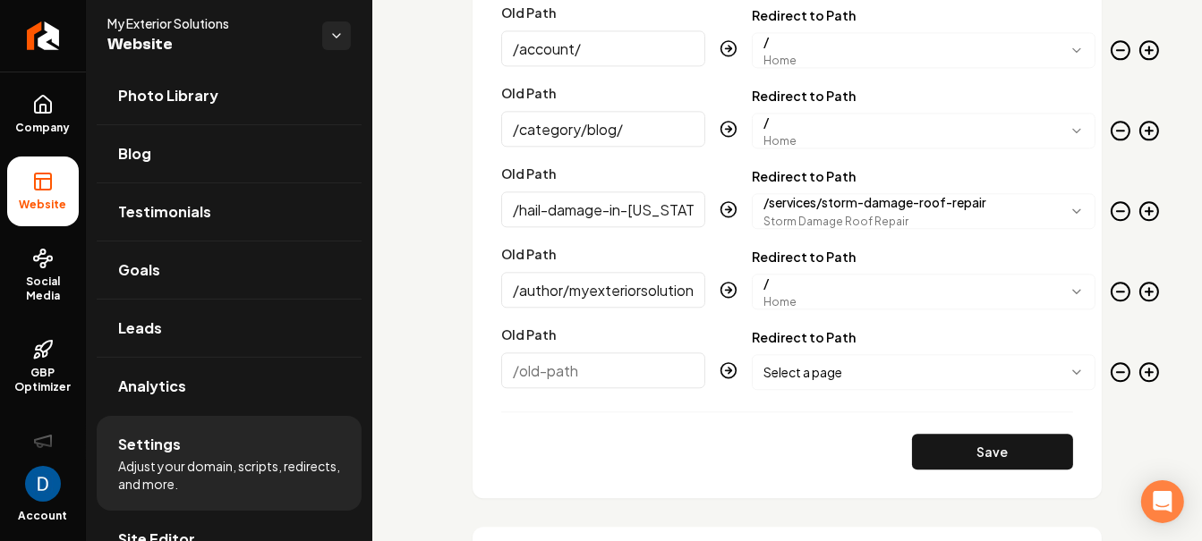
paste input "/about-us/"
type input "/about-us/"
click at [799, 375] on body "Company Website Social Media GBP Optimizer Ads Account My Exterior Solutions We…" at bounding box center [601, 270] width 1202 height 541
click at [1020, 450] on button "Save" at bounding box center [992, 452] width 161 height 36
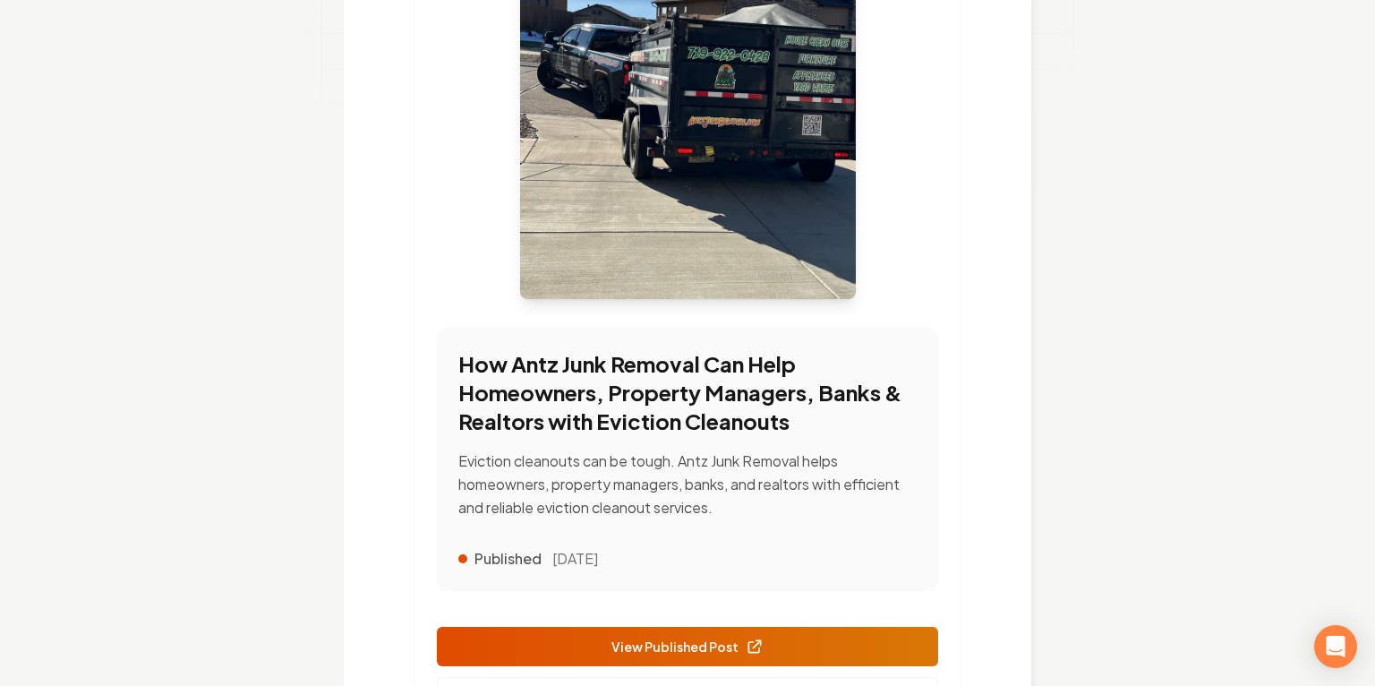
scroll to position [459, 0]
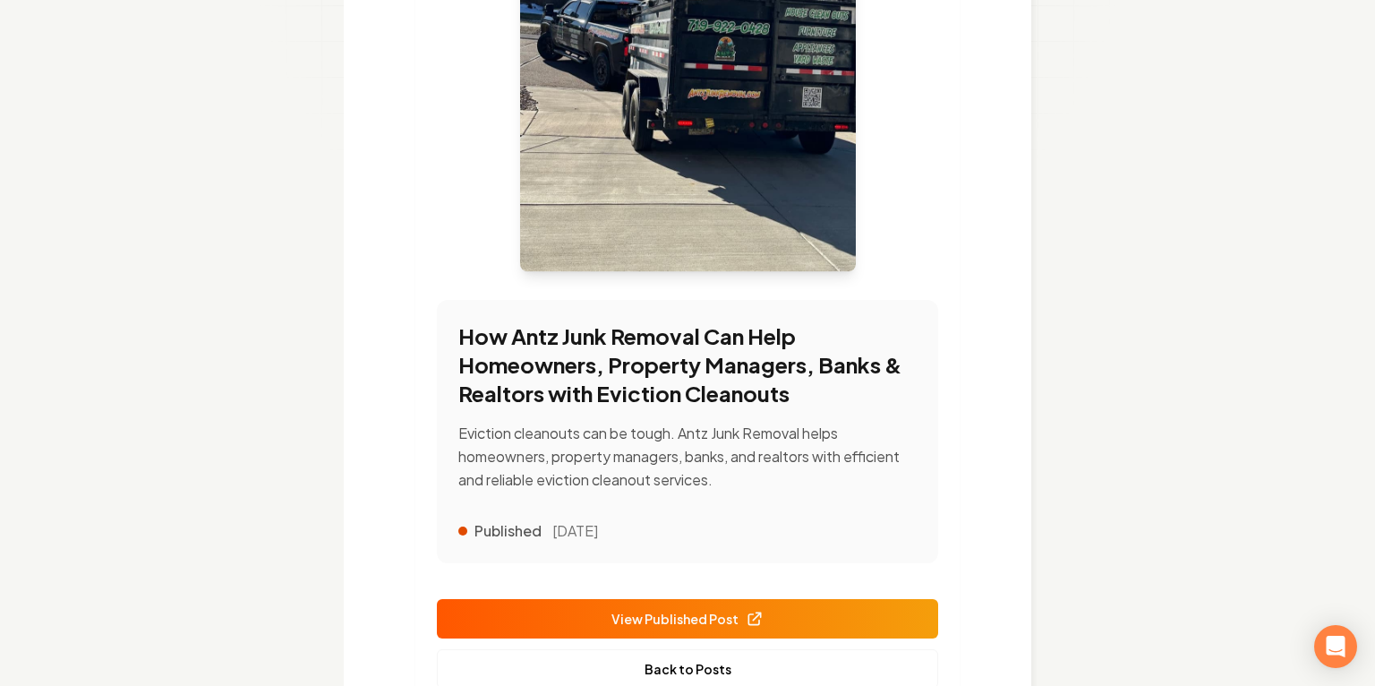
click at [766, 625] on link "View Published Post" at bounding box center [687, 618] width 501 height 39
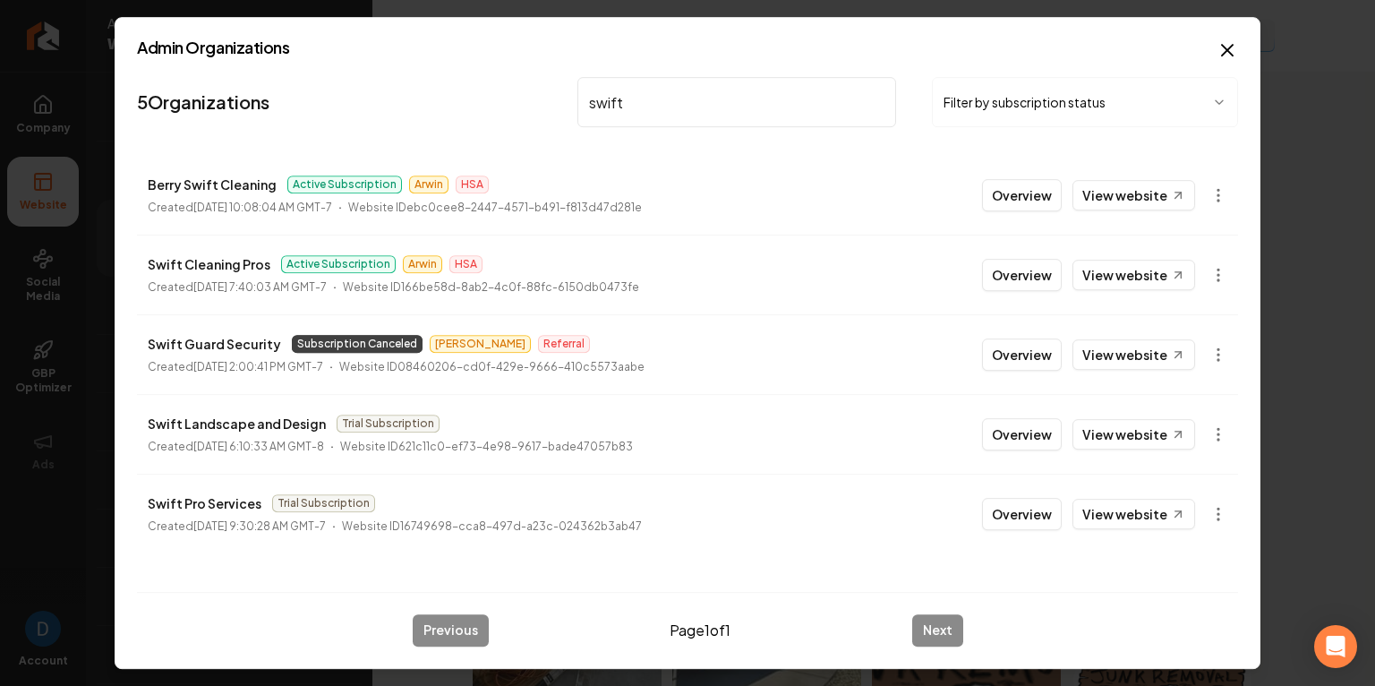
scroll to position [2198, 0]
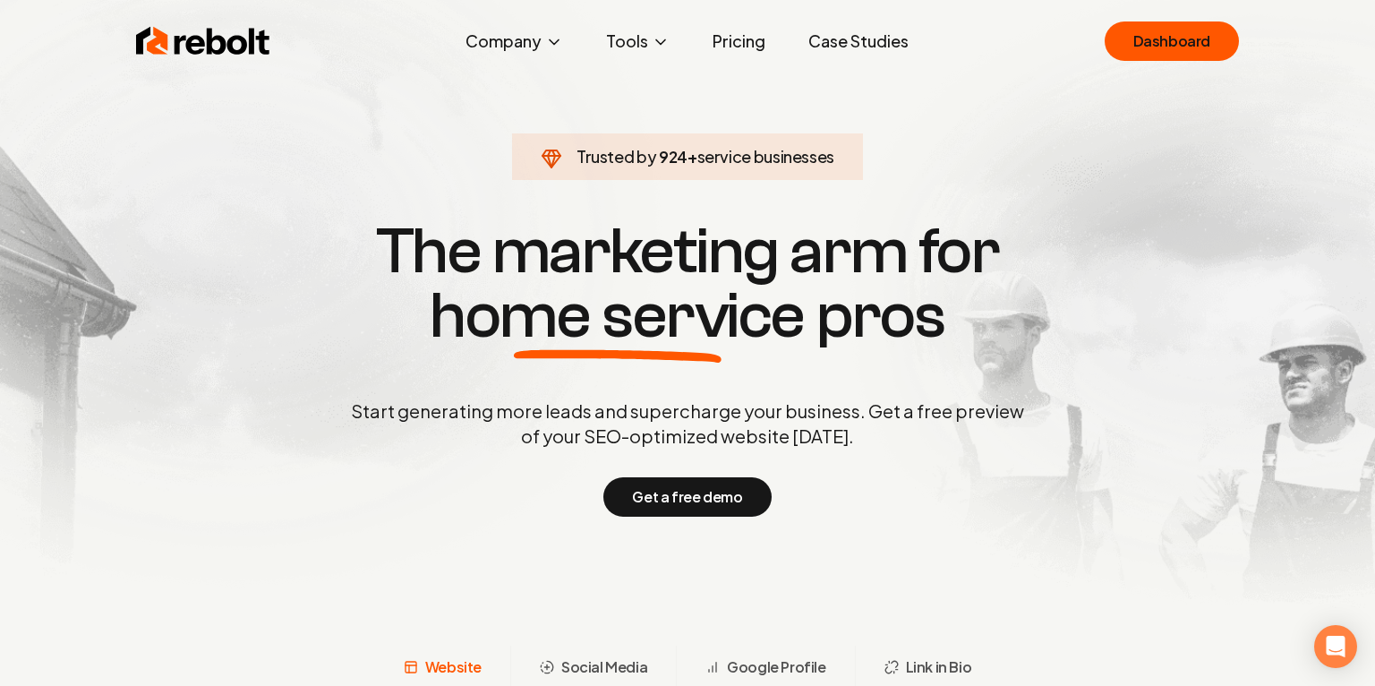
click at [763, 45] on link "Pricing" at bounding box center [738, 41] width 81 height 36
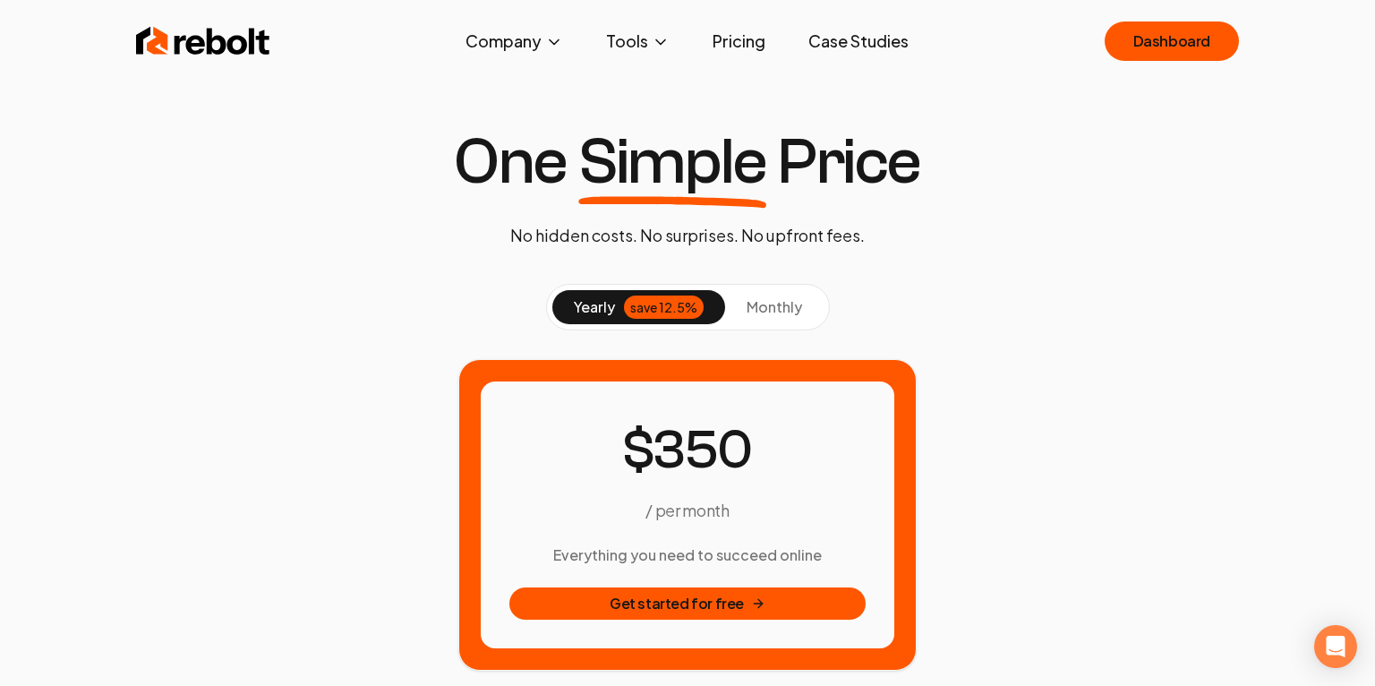
scroll to position [15, 0]
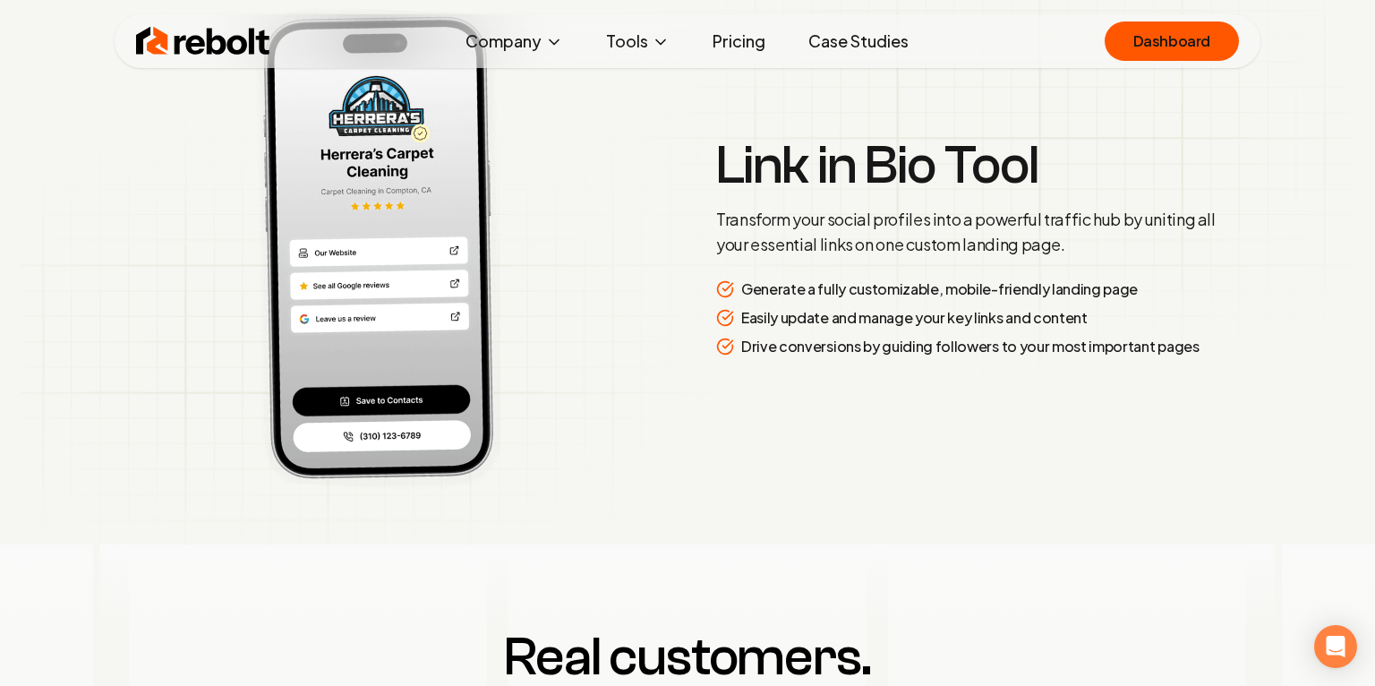
scroll to position [4069, 0]
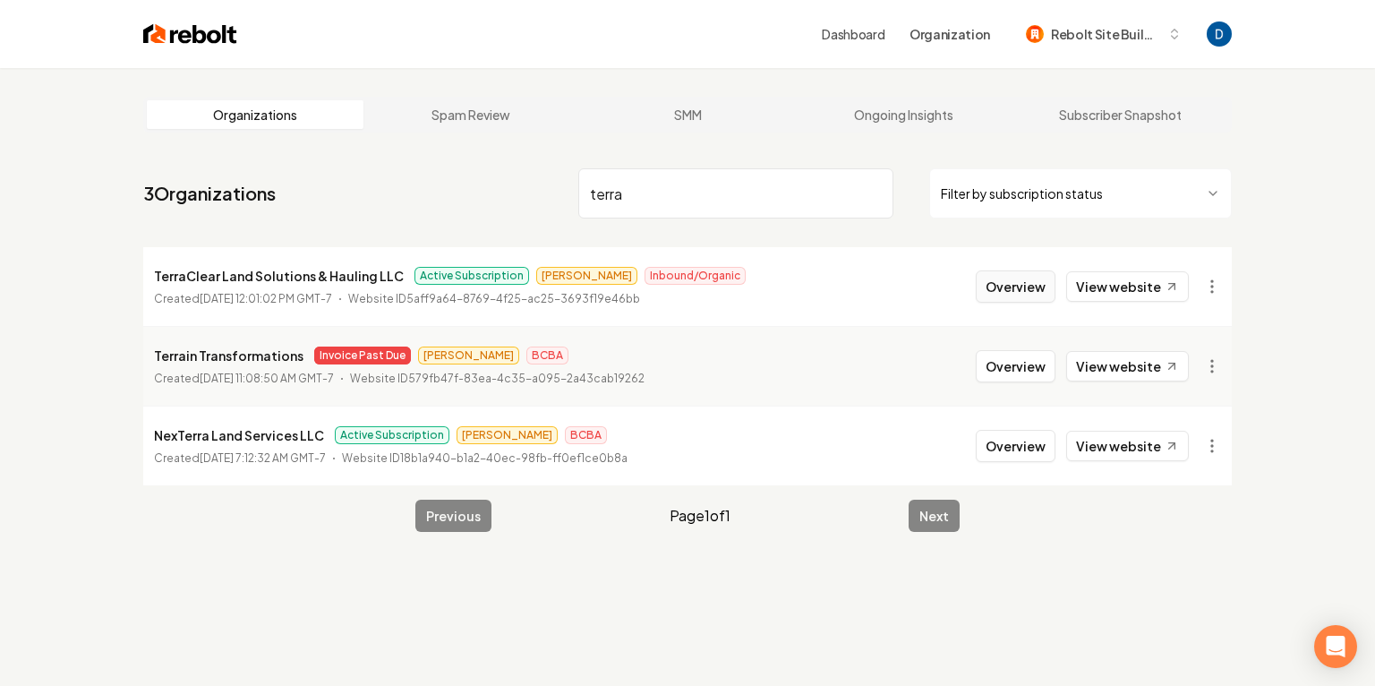
type input "terra"
click at [1049, 289] on button "Overview" at bounding box center [1015, 286] width 80 height 32
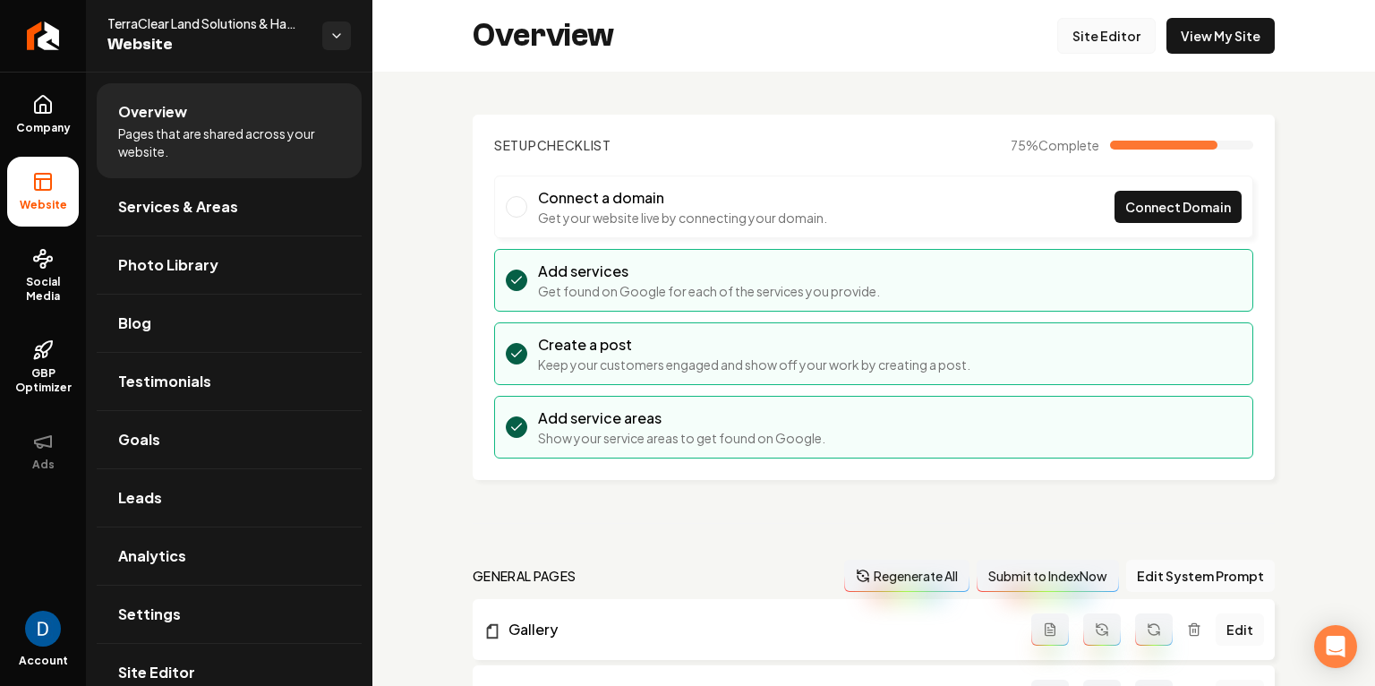
click at [1115, 38] on link "Site Editor" at bounding box center [1106, 36] width 98 height 36
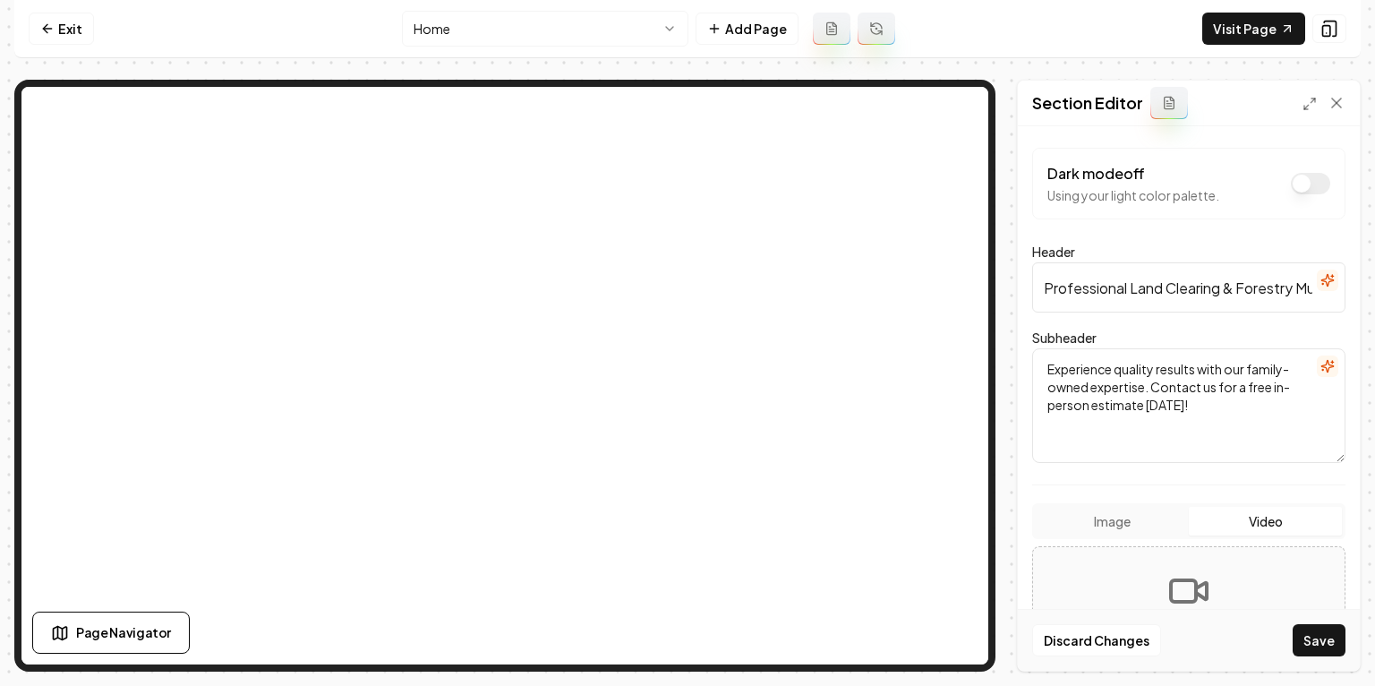
click at [1288, 521] on button "Video" at bounding box center [1264, 521] width 153 height 29
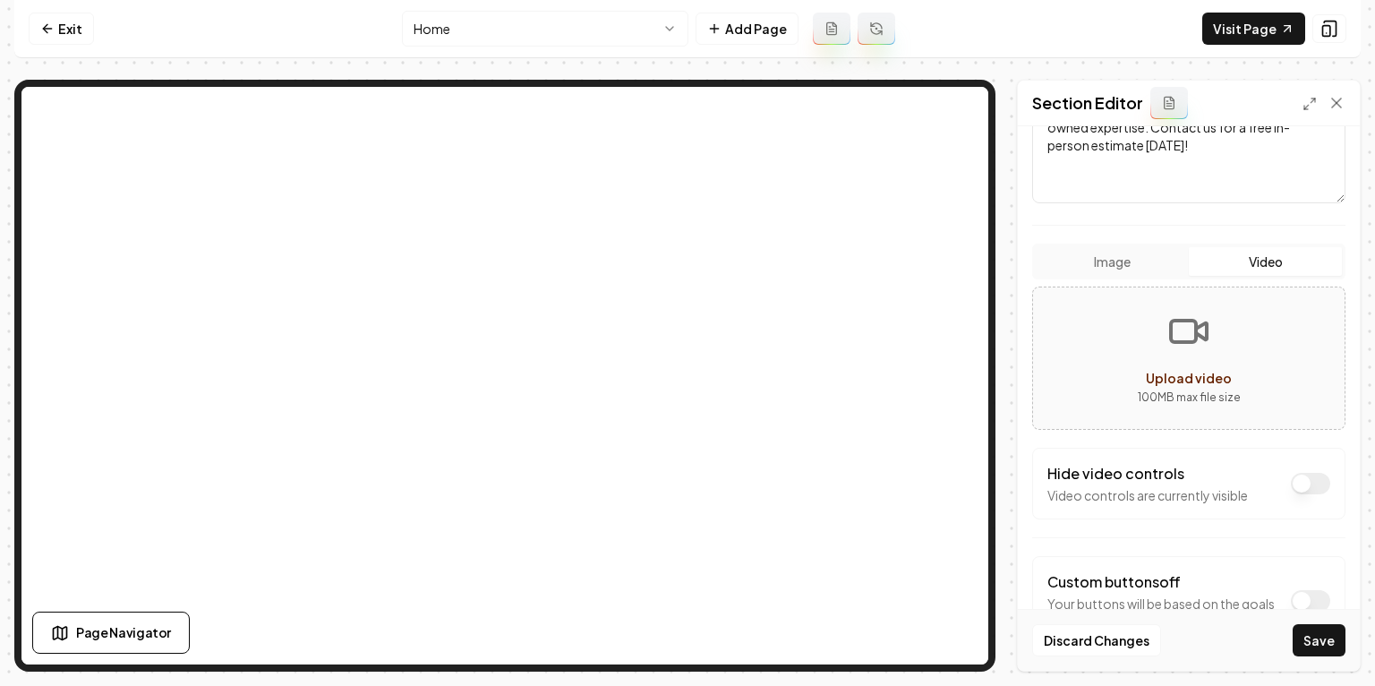
scroll to position [259, 0]
click at [1314, 637] on button "Save" at bounding box center [1318, 640] width 53 height 32
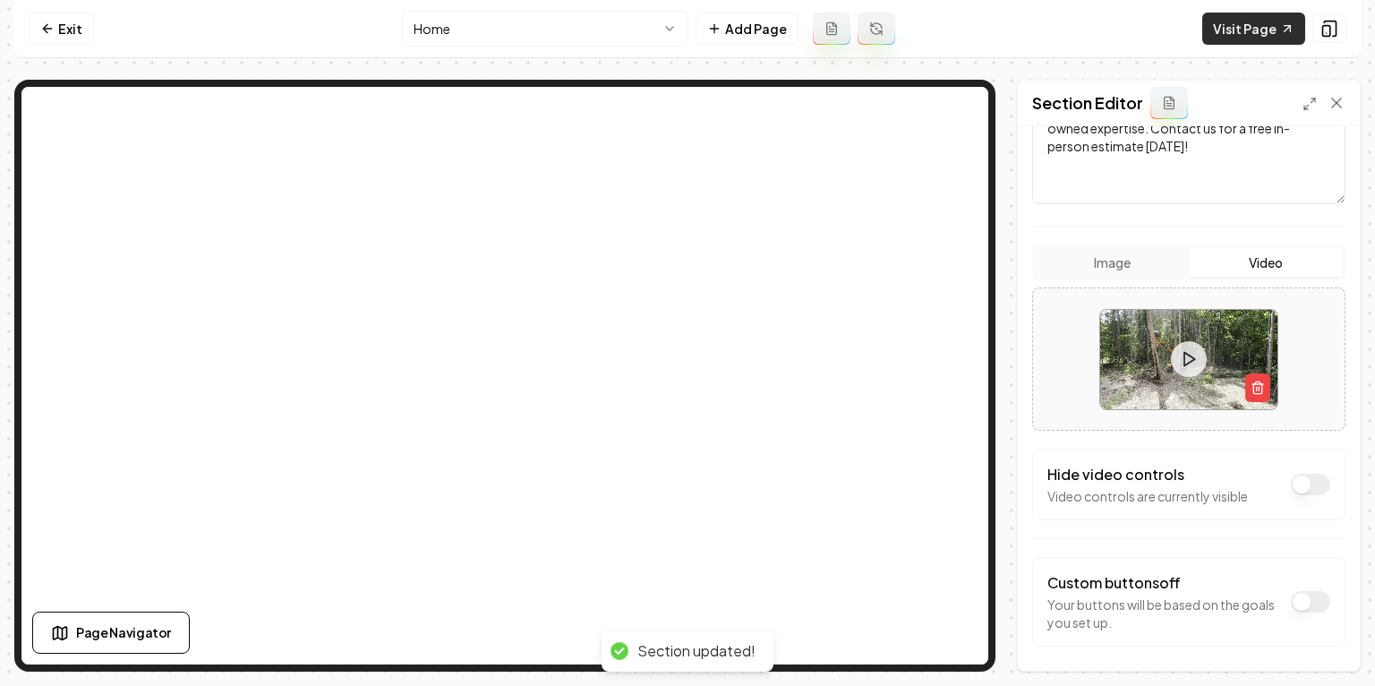
click at [1255, 36] on link "Visit Page" at bounding box center [1253, 29] width 103 height 32
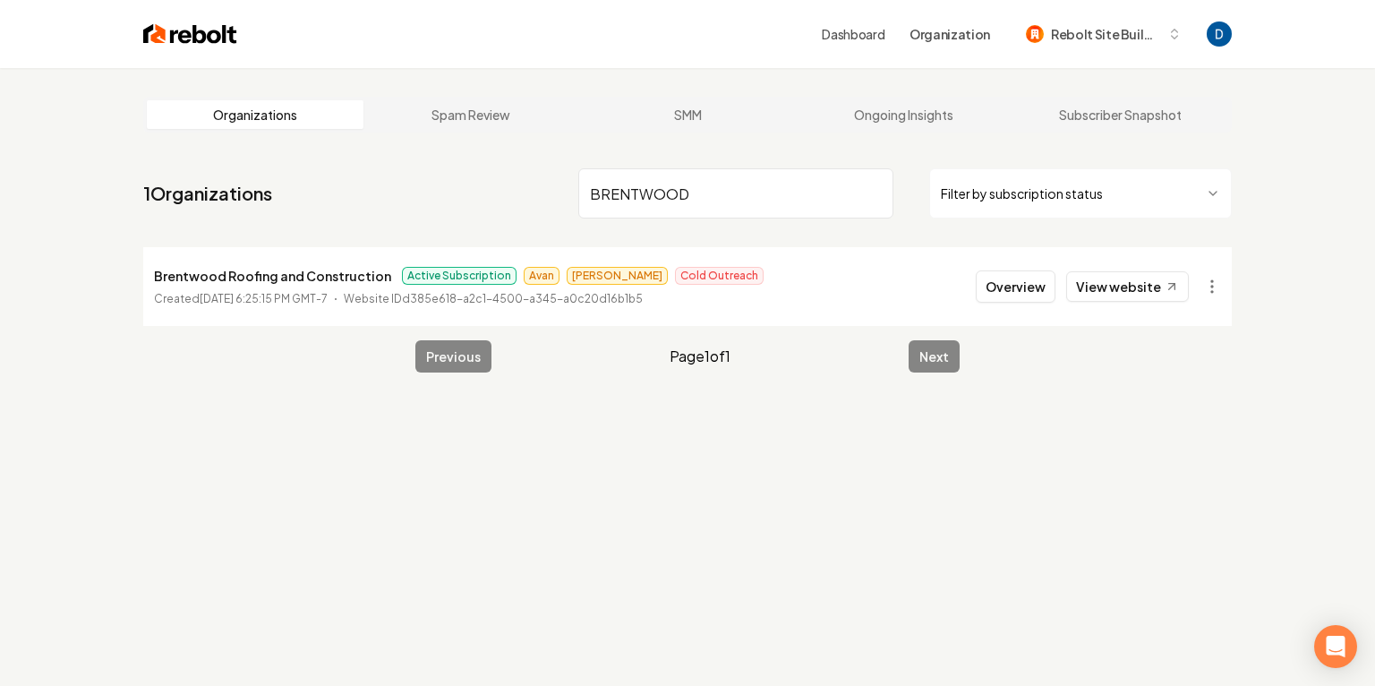
type input "BRENTWOOD"
click at [333, 275] on p "Brentwood Roofing and Construction" at bounding box center [272, 275] width 237 height 21
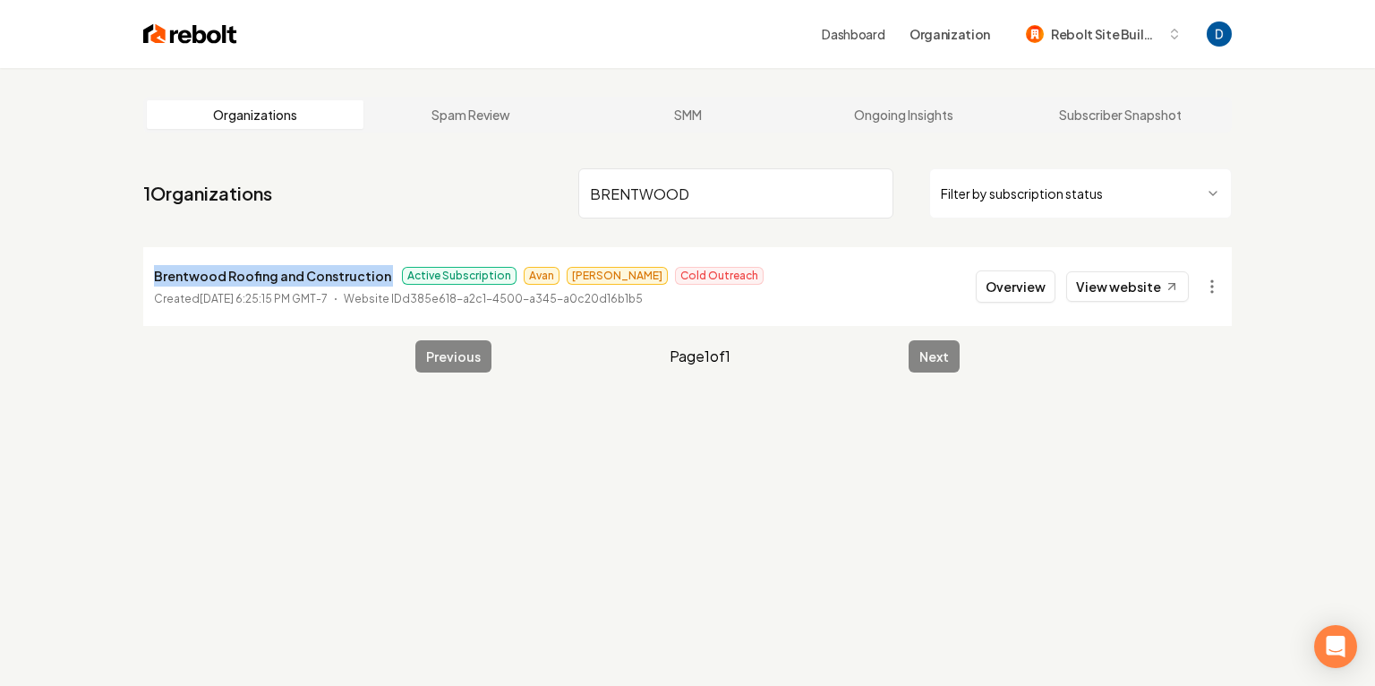
copy p "Brentwood Roofing and Construction"
click at [1102, 283] on link "View website" at bounding box center [1127, 286] width 123 height 30
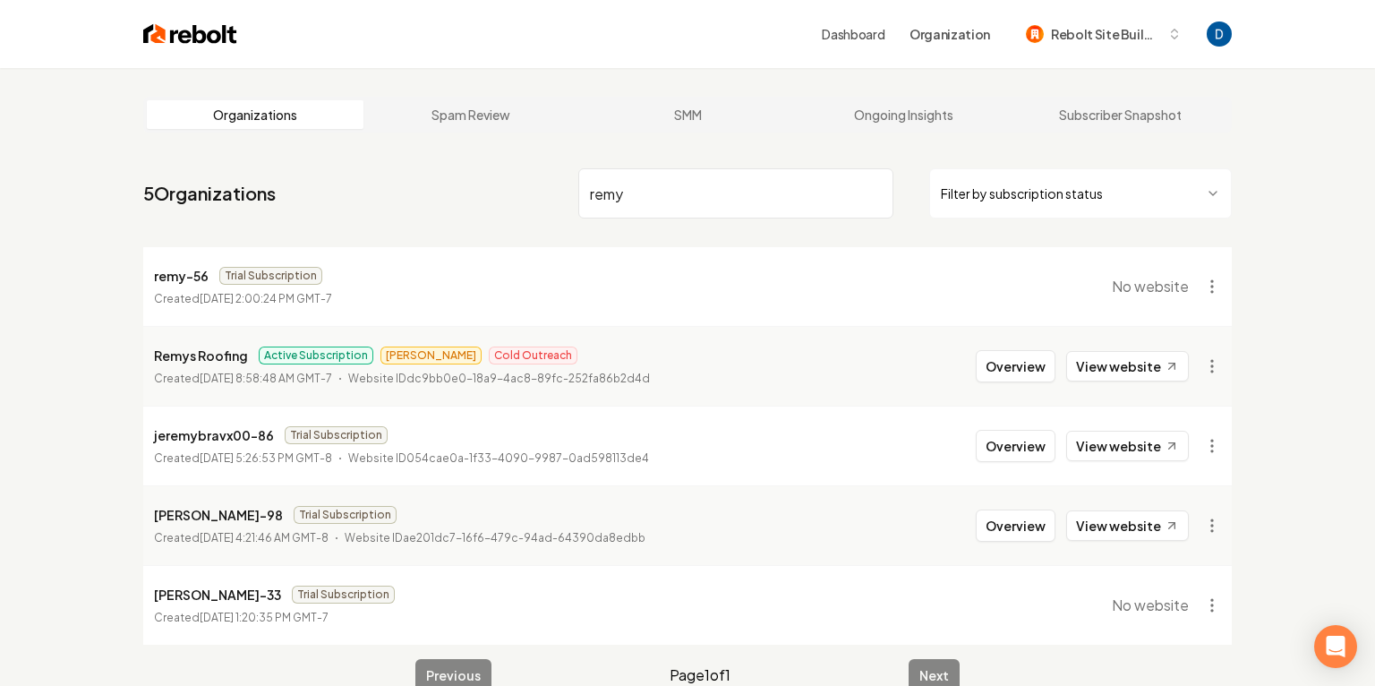
type input "remy"
click at [1141, 347] on li "Remys Roofing Active Subscription [PERSON_NAME] Cold Outreach Created [DATE] 8:…" at bounding box center [687, 366] width 1088 height 80
click at [1124, 359] on link "View website" at bounding box center [1127, 366] width 123 height 30
